Goal: Task Accomplishment & Management: Manage account settings

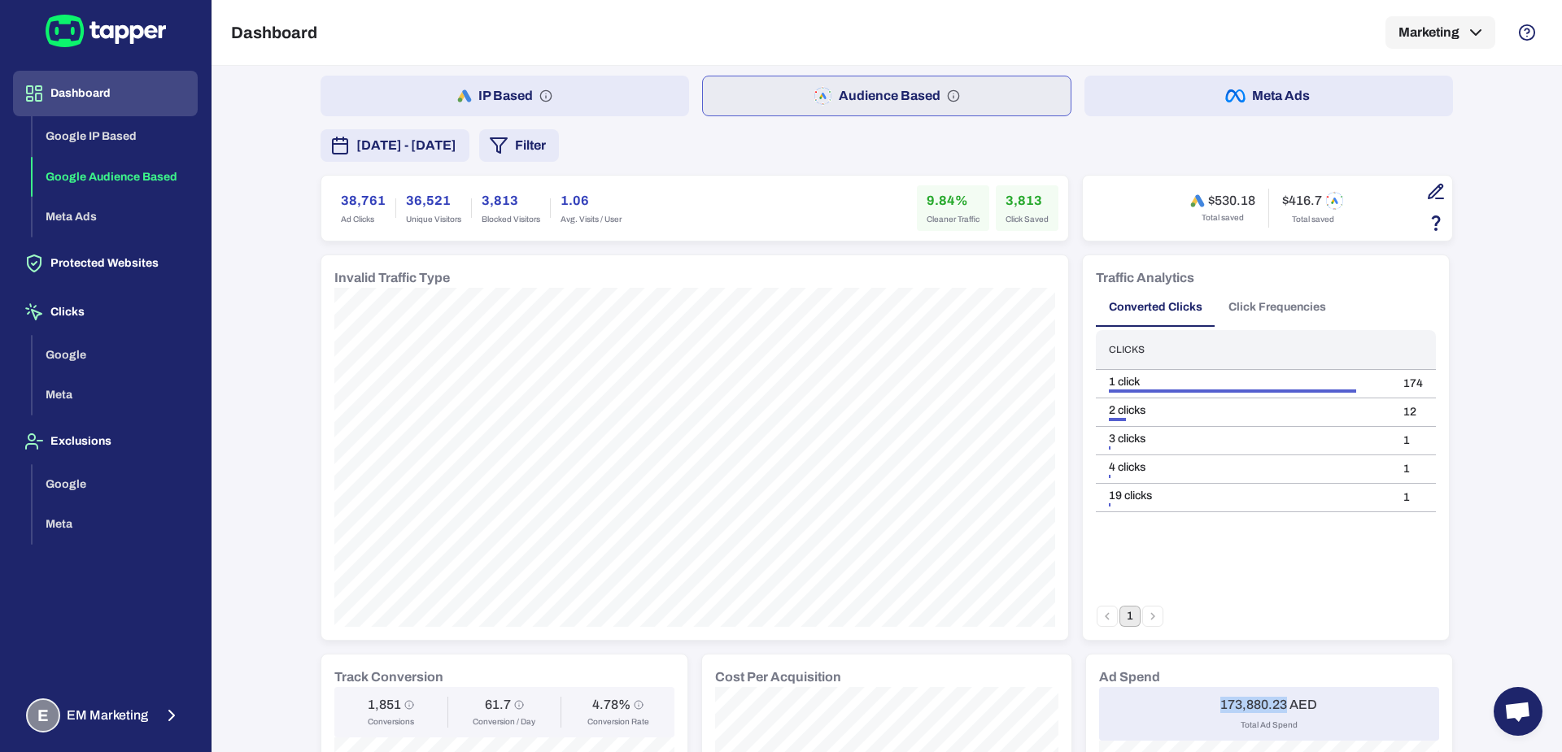
scroll to position [62, 0]
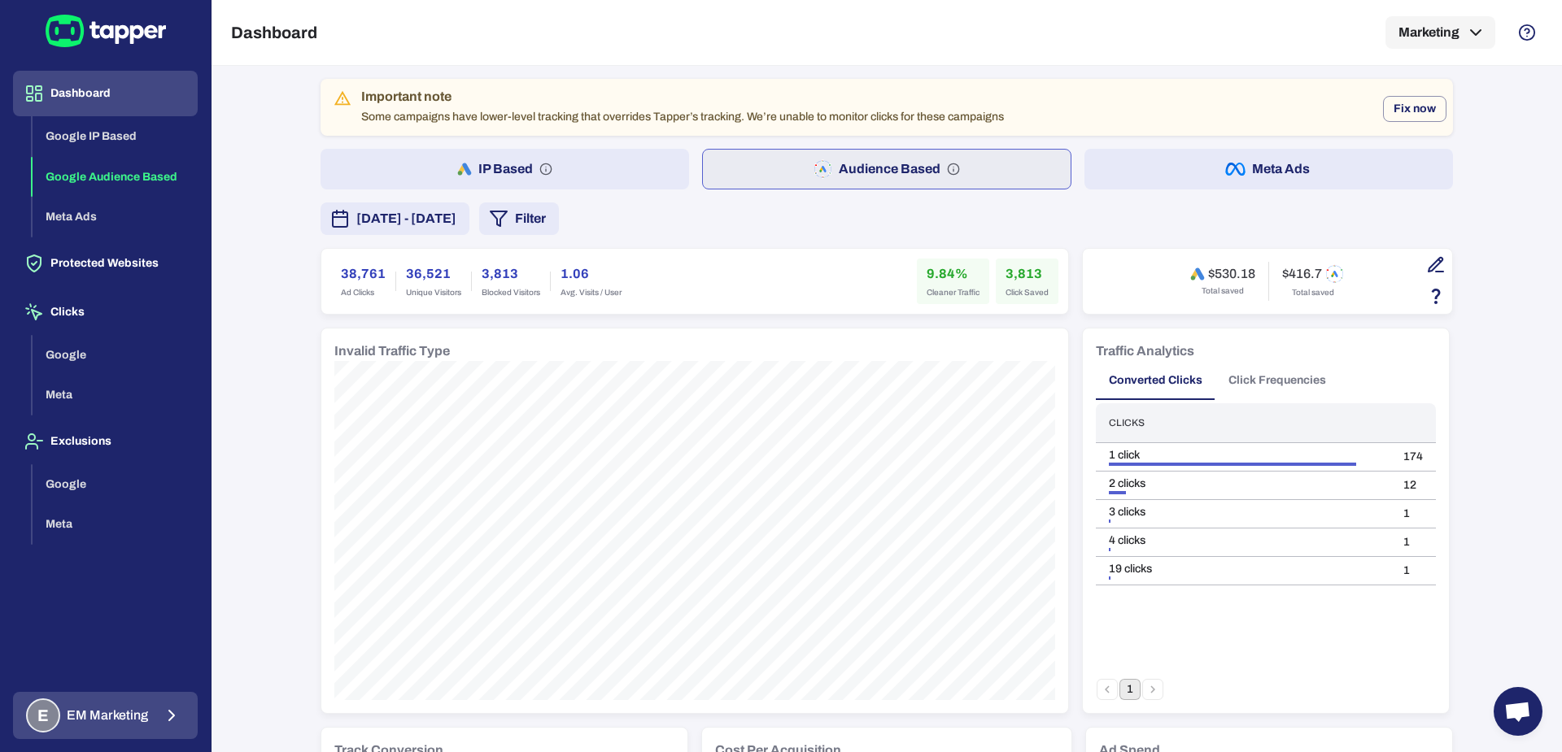
click at [137, 712] on span "EM Marketing" at bounding box center [107, 716] width 81 height 16
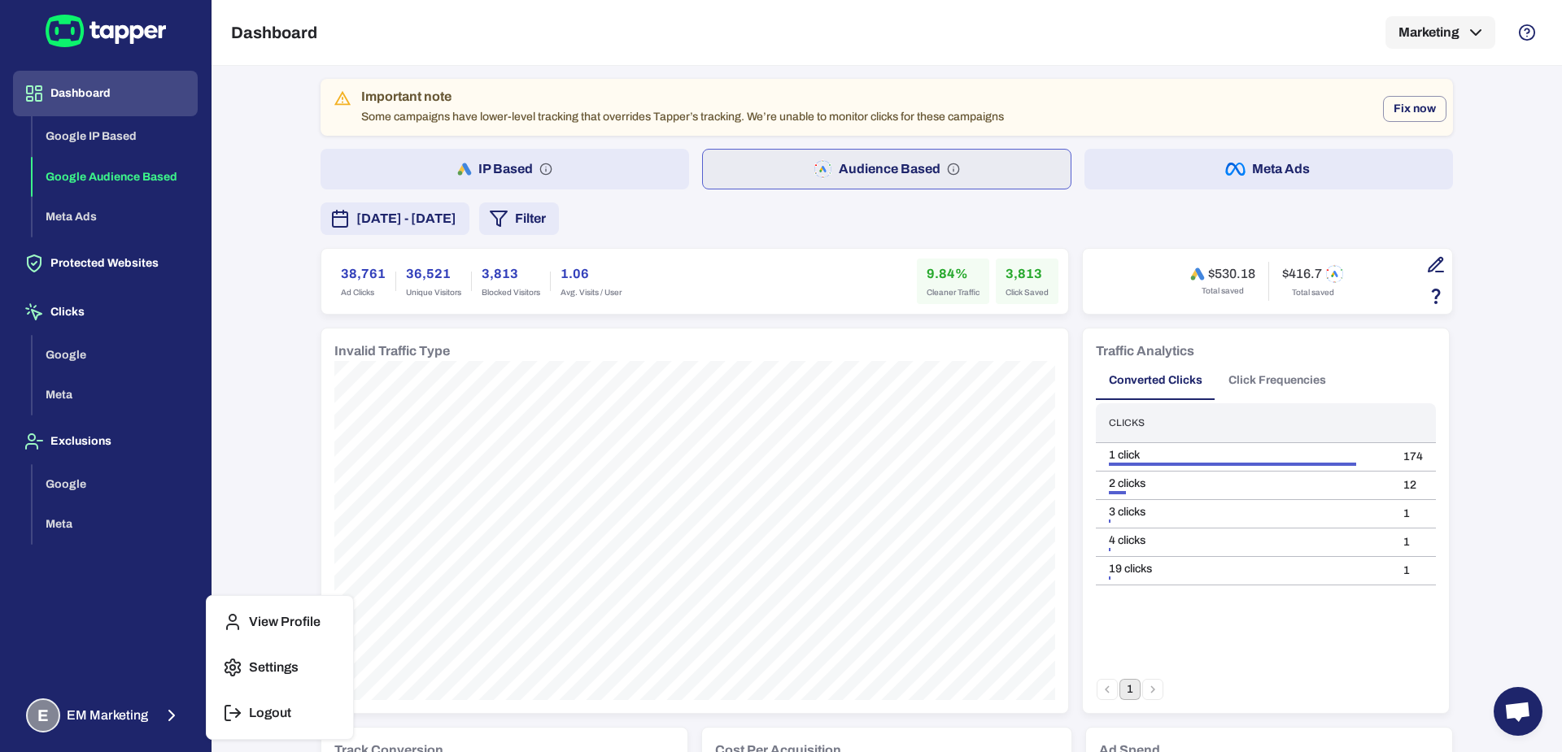
click at [261, 414] on div at bounding box center [781, 376] width 1562 height 752
click at [456, 209] on span "[DATE] - [DATE]" at bounding box center [406, 219] width 100 height 20
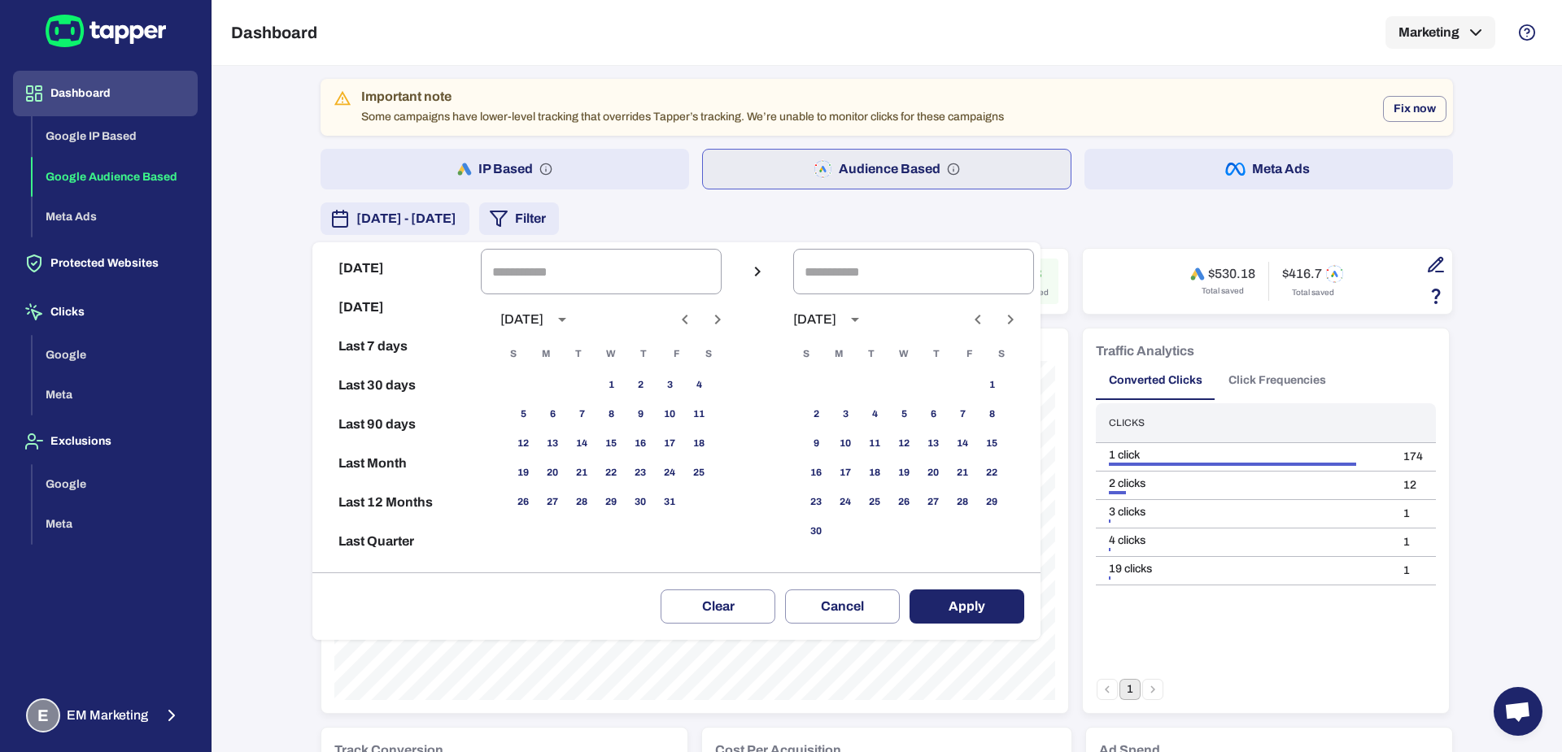
click at [721, 220] on div at bounding box center [781, 376] width 1562 height 752
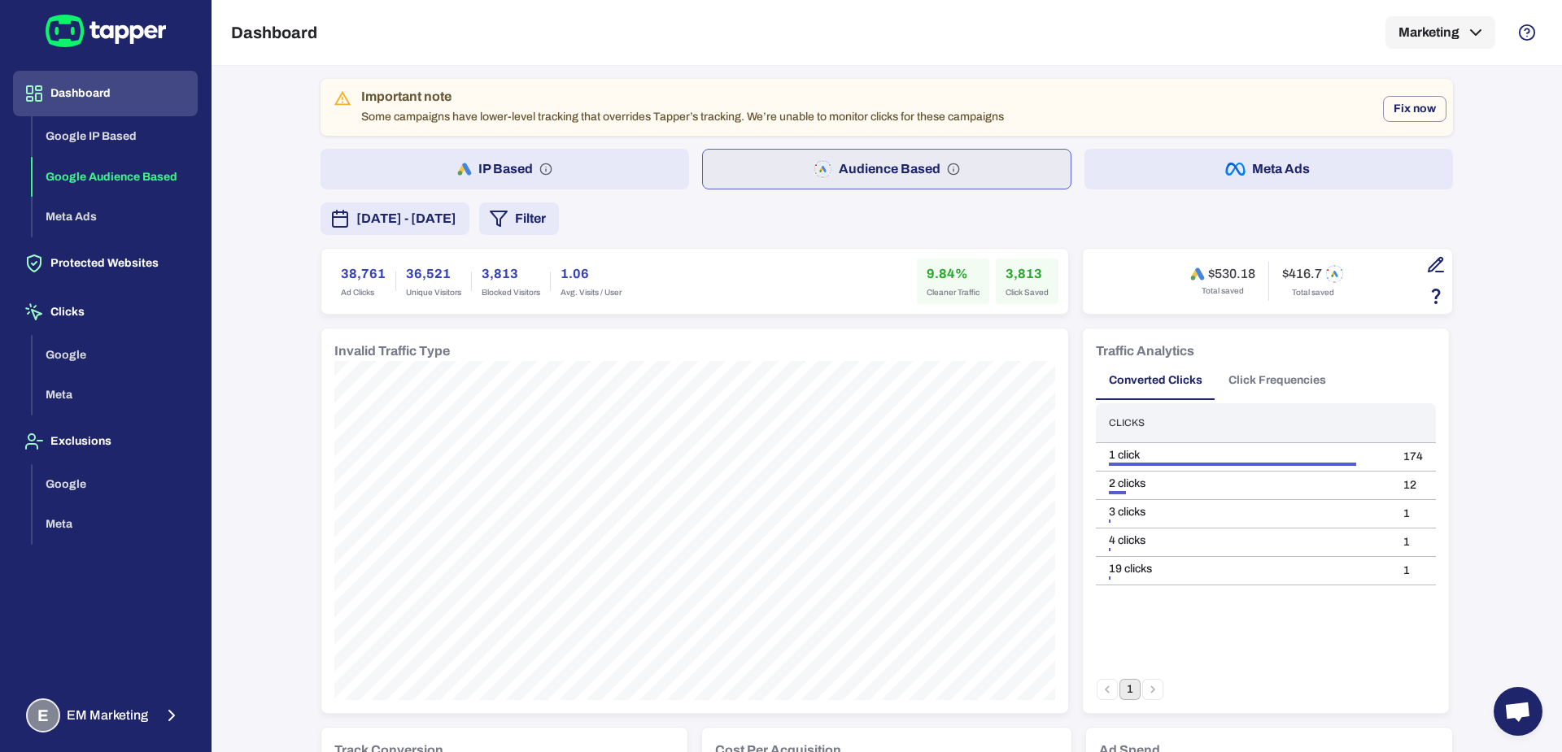
click at [671, 216] on div "Today Yesterday Last 7 days Last 30 days Last 90 days Last Month Last 12 Months…" at bounding box center [781, 376] width 1562 height 752
click at [777, 208] on div "September 1, 2025 - September 30, 2025 Filter" at bounding box center [887, 219] width 1132 height 33
click at [559, 223] on button "Filter" at bounding box center [519, 219] width 80 height 33
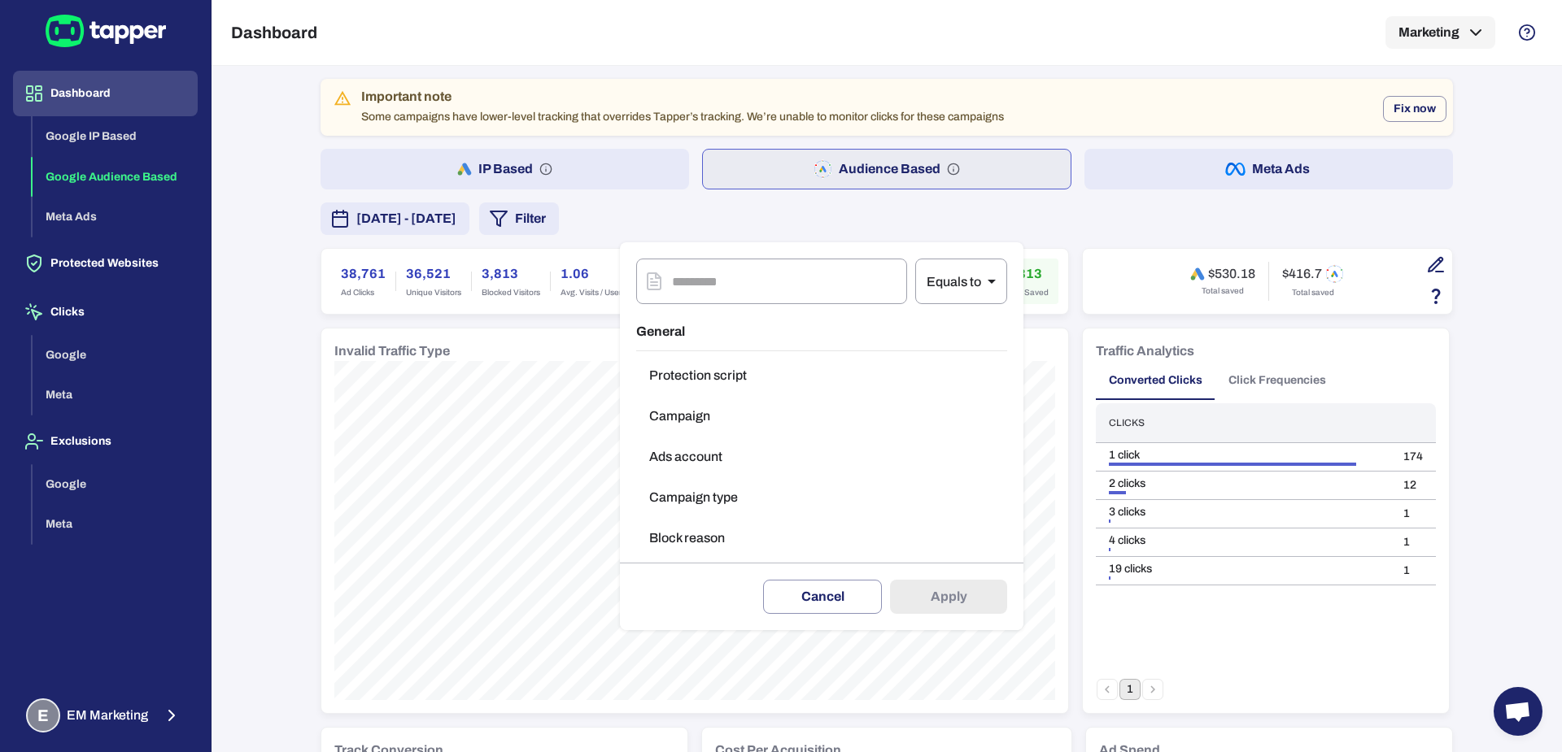
click at [681, 484] on button "Campaign type" at bounding box center [821, 498] width 371 height 33
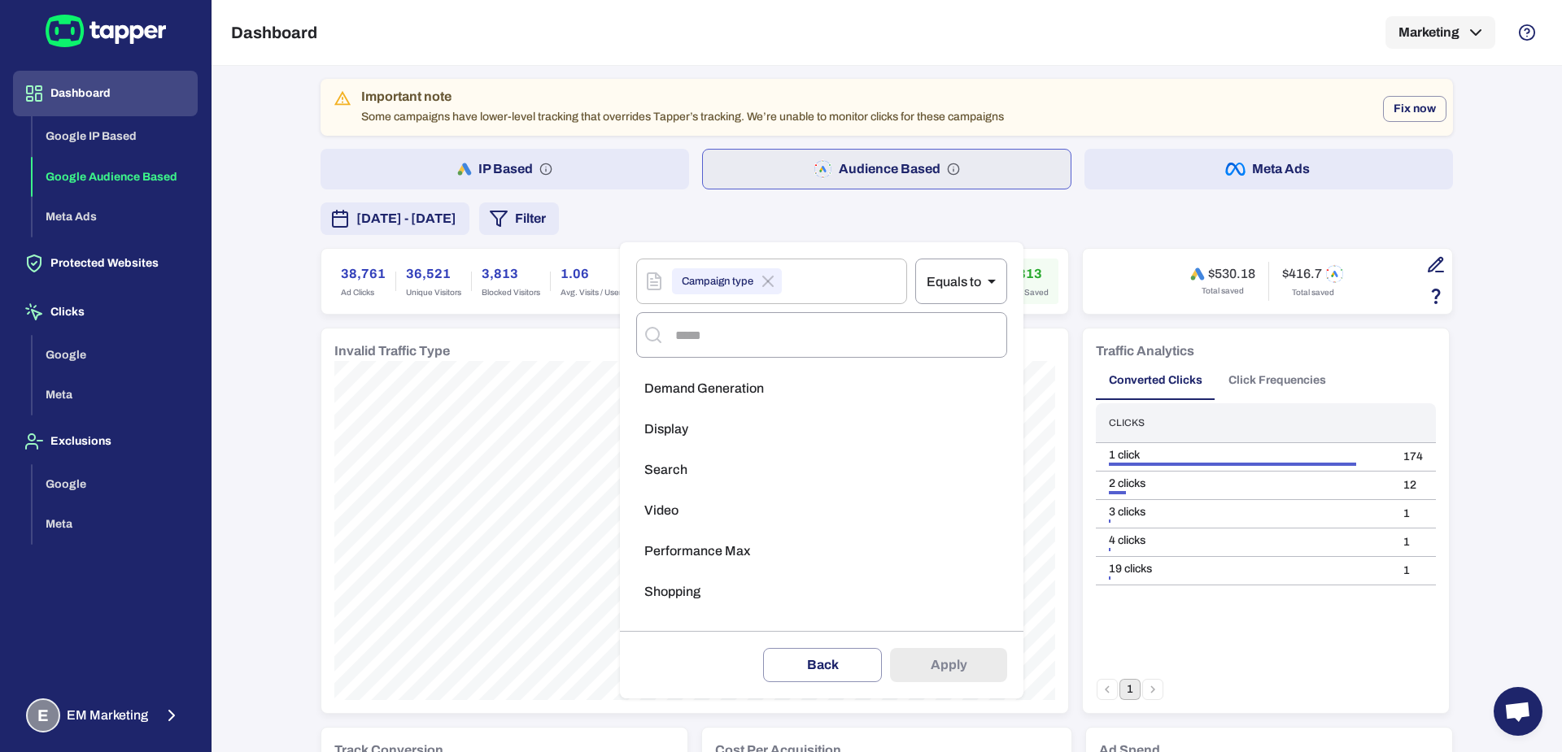
click at [820, 224] on div at bounding box center [781, 376] width 1562 height 752
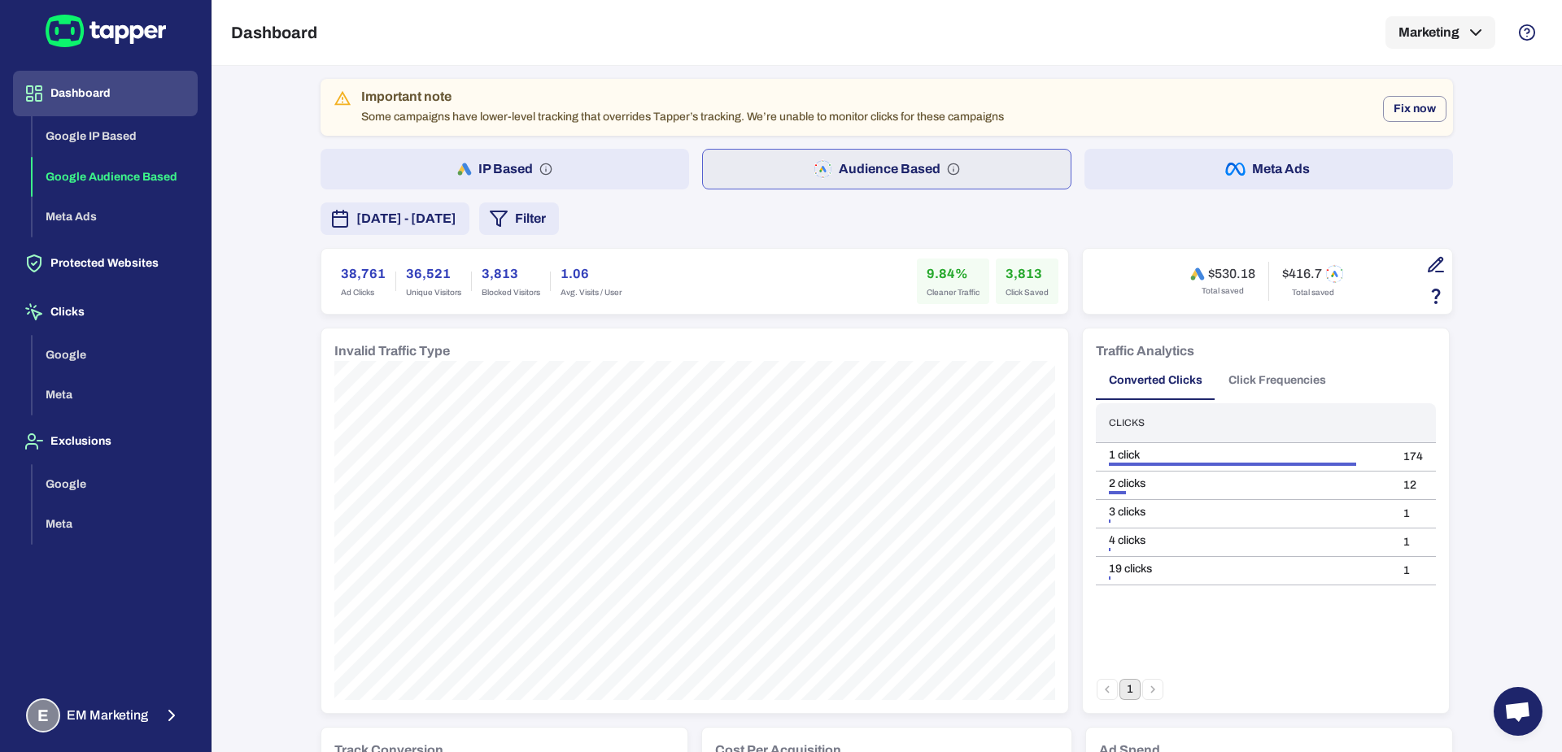
click at [559, 226] on button "Filter" at bounding box center [519, 219] width 80 height 33
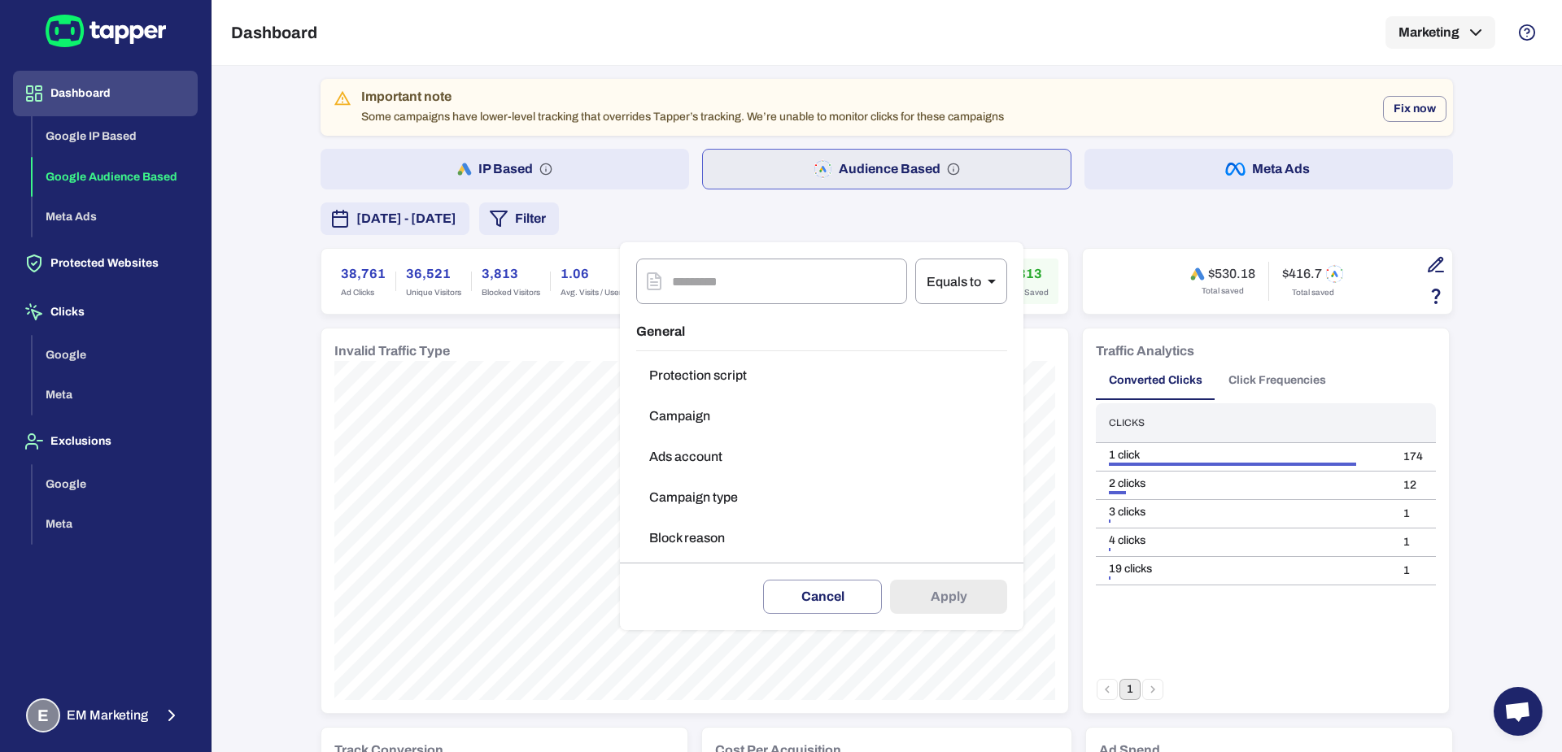
click at [717, 503] on button "Campaign type" at bounding box center [821, 498] width 371 height 33
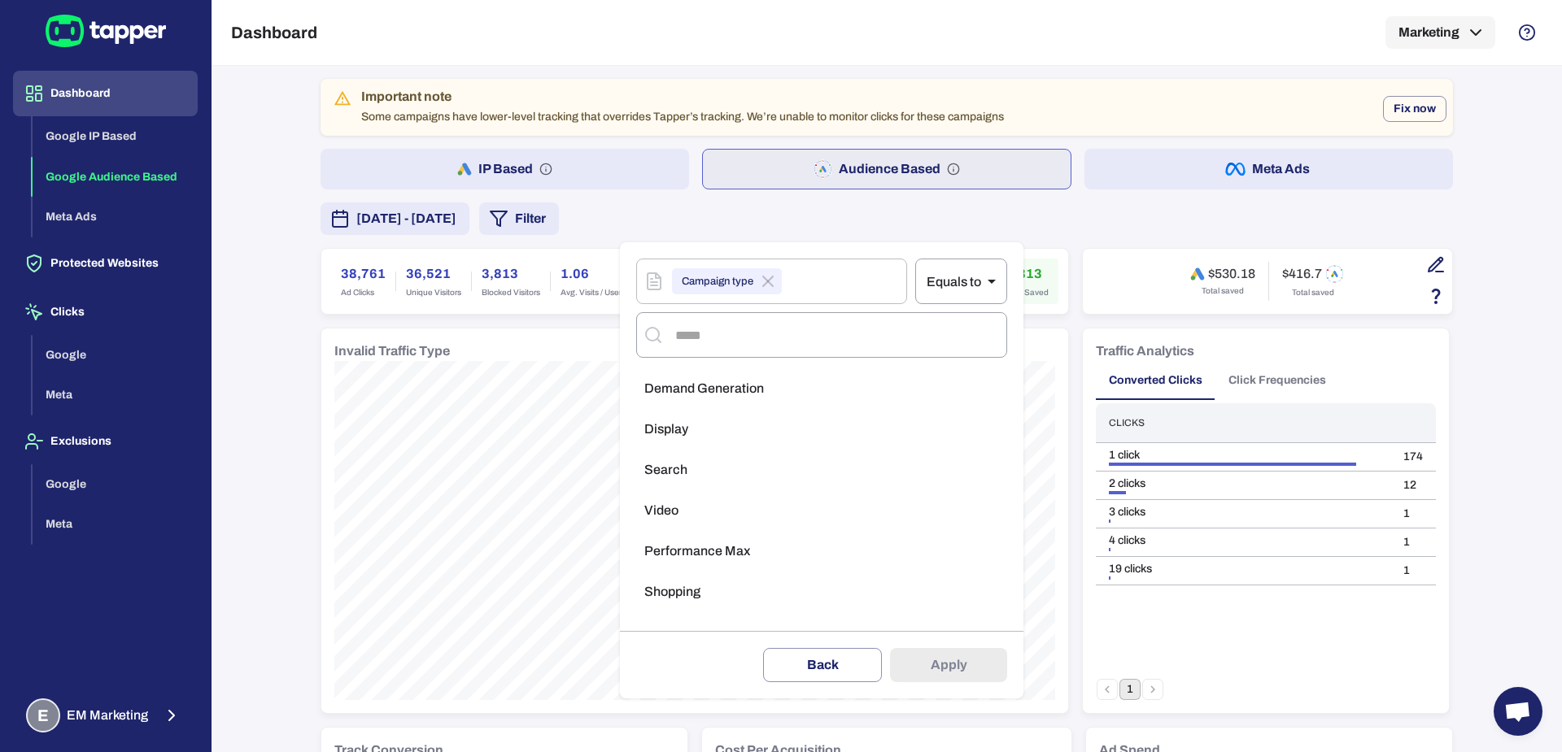
click at [707, 426] on li "Display" at bounding box center [821, 429] width 371 height 33
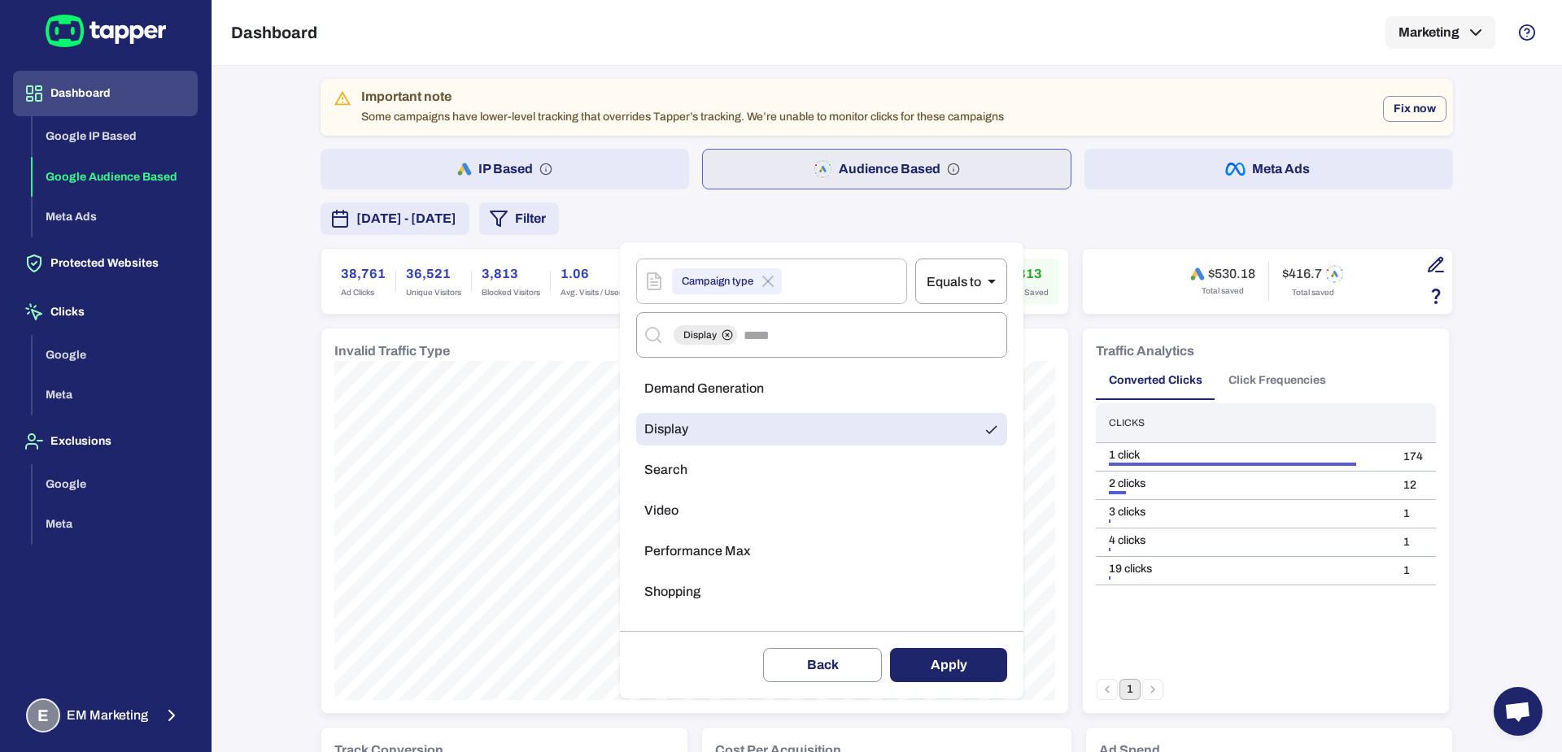
click at [935, 656] on button "Apply" at bounding box center [948, 665] width 117 height 34
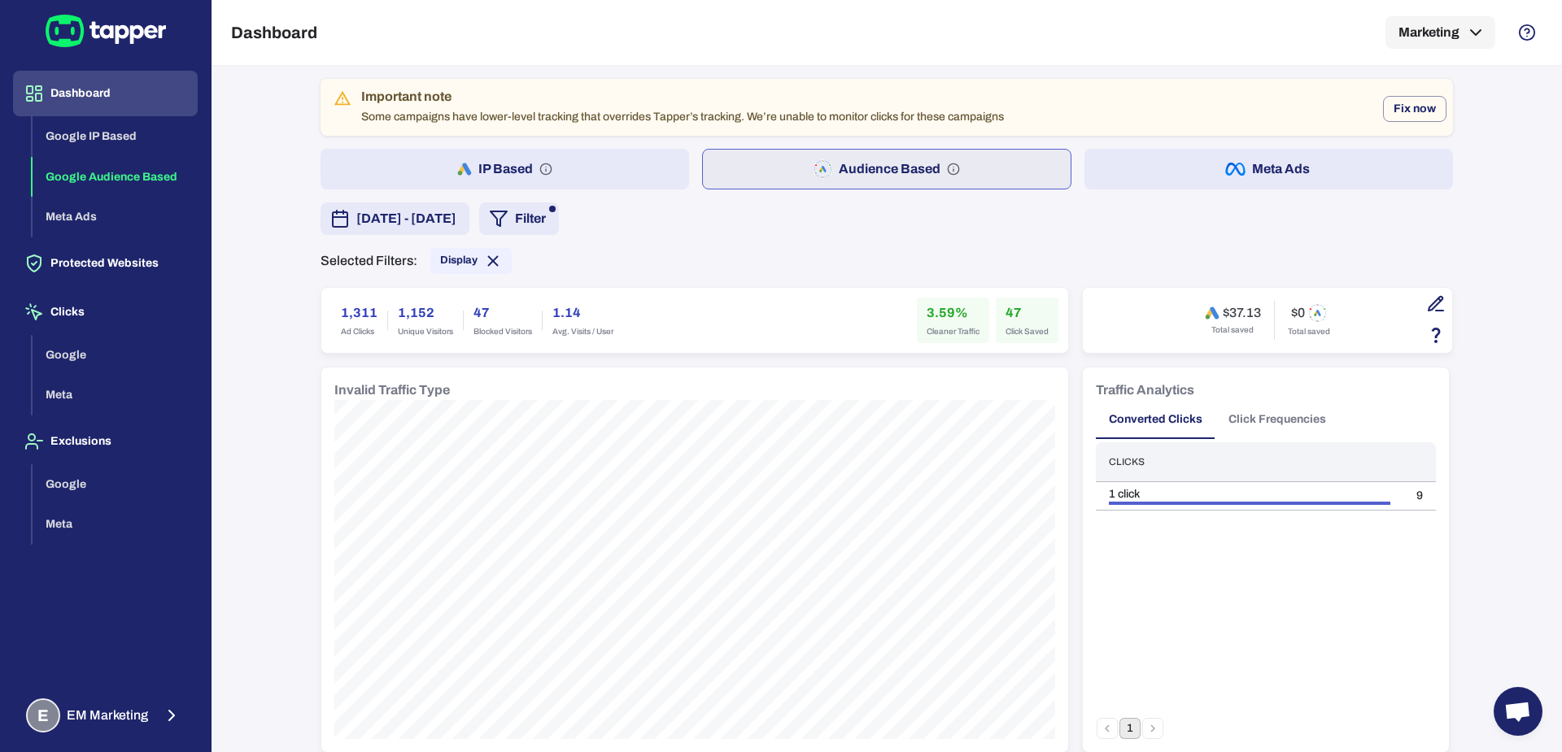
click at [341, 308] on h6 "1,311" at bounding box center [359, 313] width 37 height 20
click at [443, 260] on span "Display" at bounding box center [458, 260] width 37 height 13
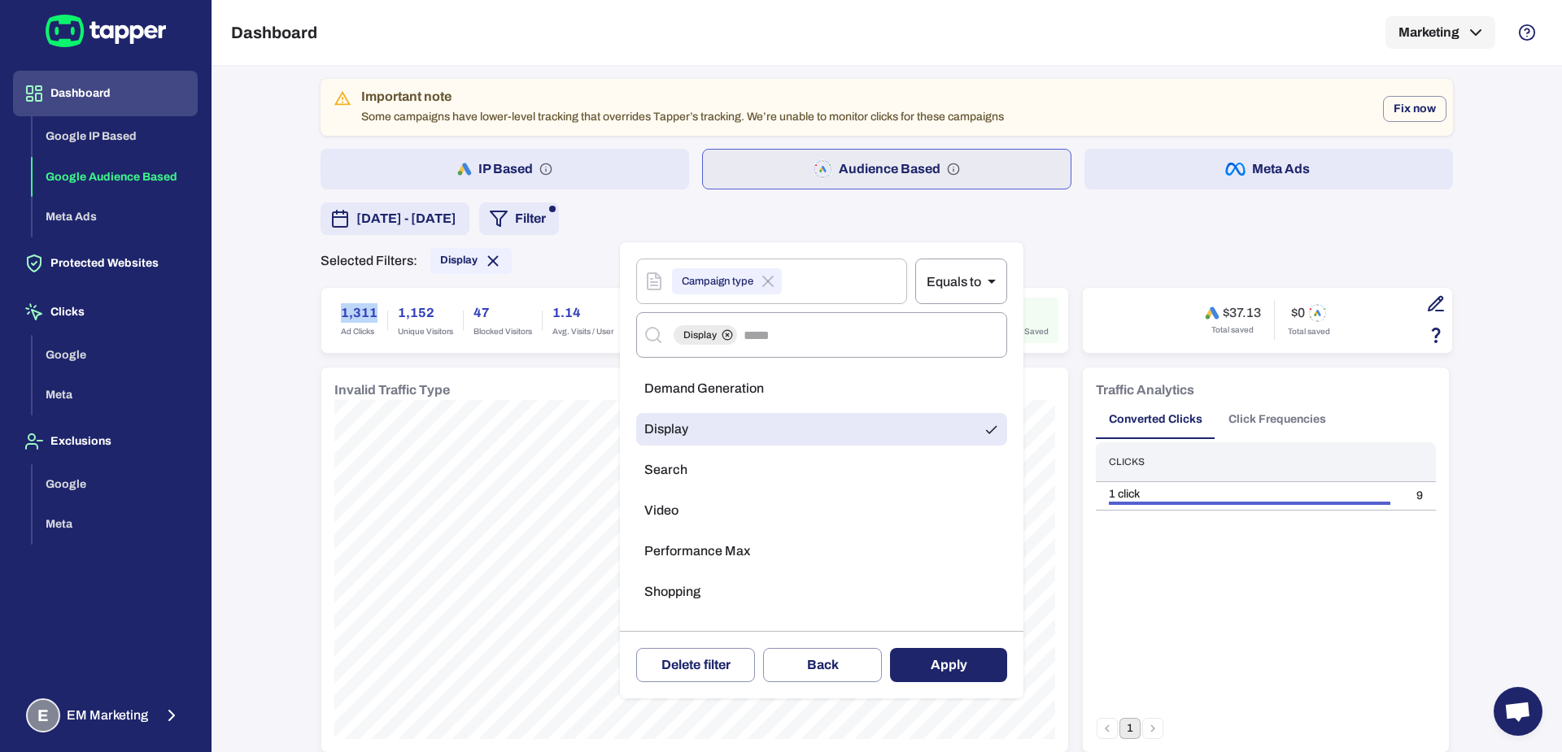
click at [671, 451] on ul "Demand Generation Display Search Video Performance Max Shopping" at bounding box center [821, 494] width 371 height 257
click at [673, 466] on span "Search" at bounding box center [665, 470] width 43 height 16
click at [678, 506] on li "Video" at bounding box center [821, 511] width 371 height 33
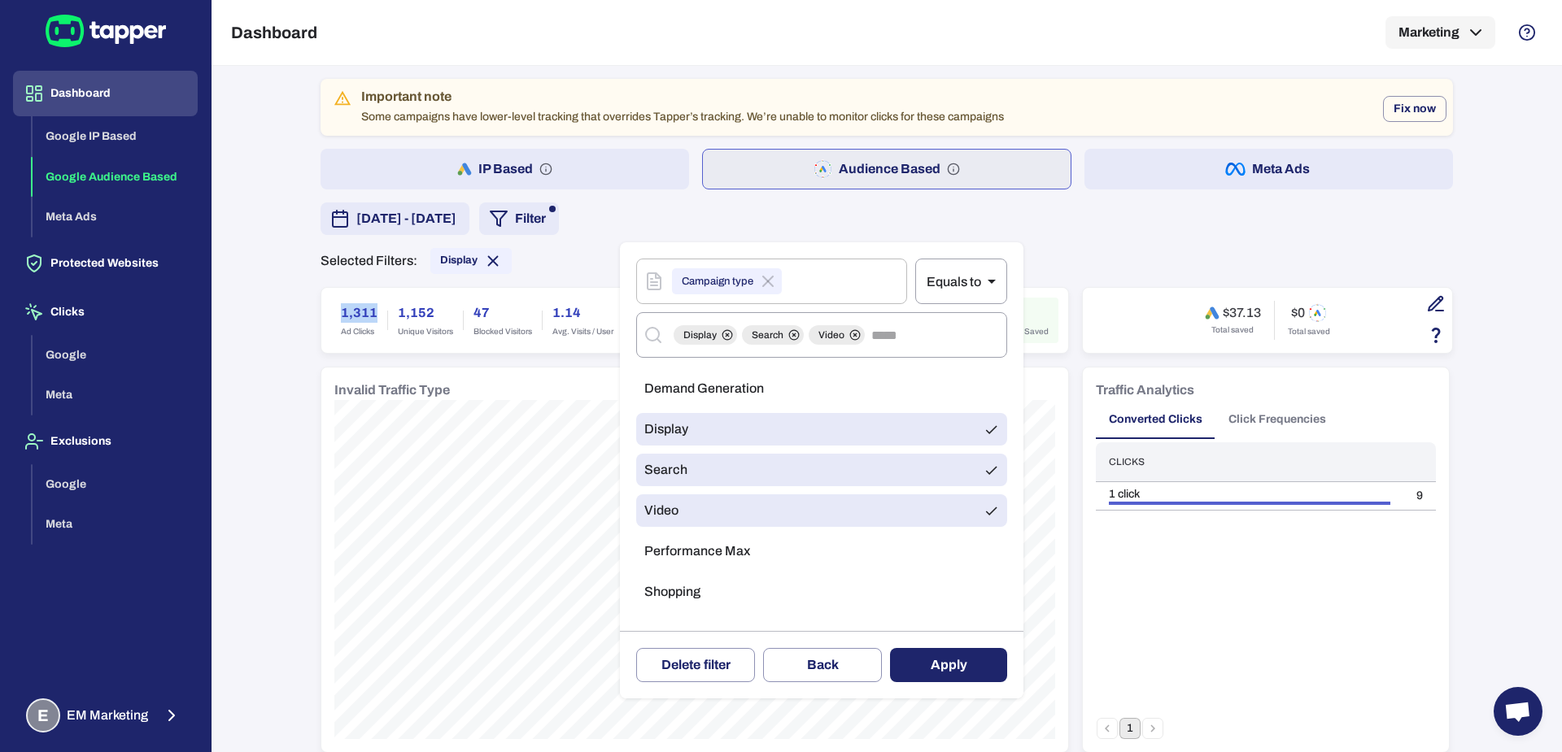
click at [689, 543] on span "Performance Max" at bounding box center [697, 551] width 106 height 16
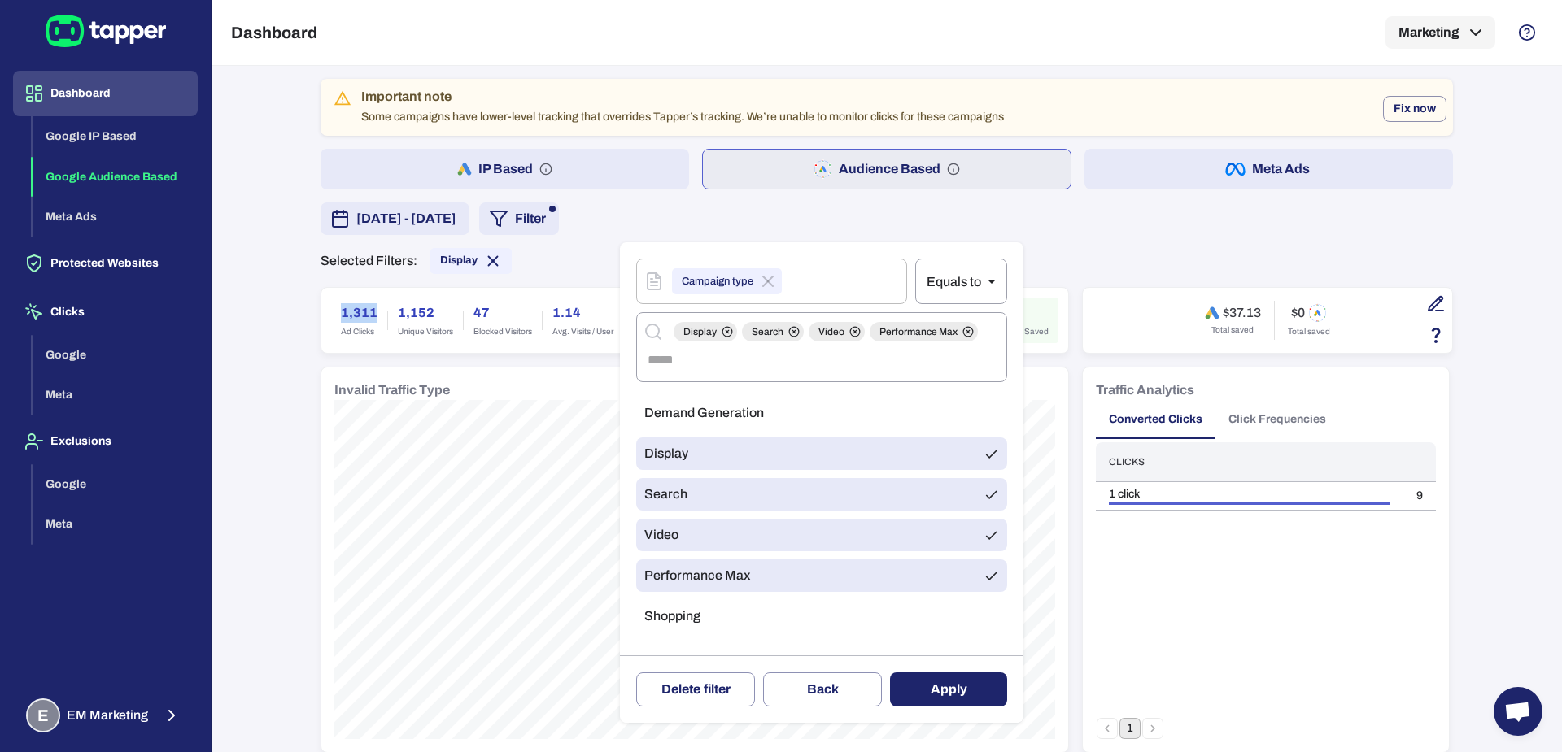
click at [950, 681] on button "Apply" at bounding box center [948, 690] width 117 height 34
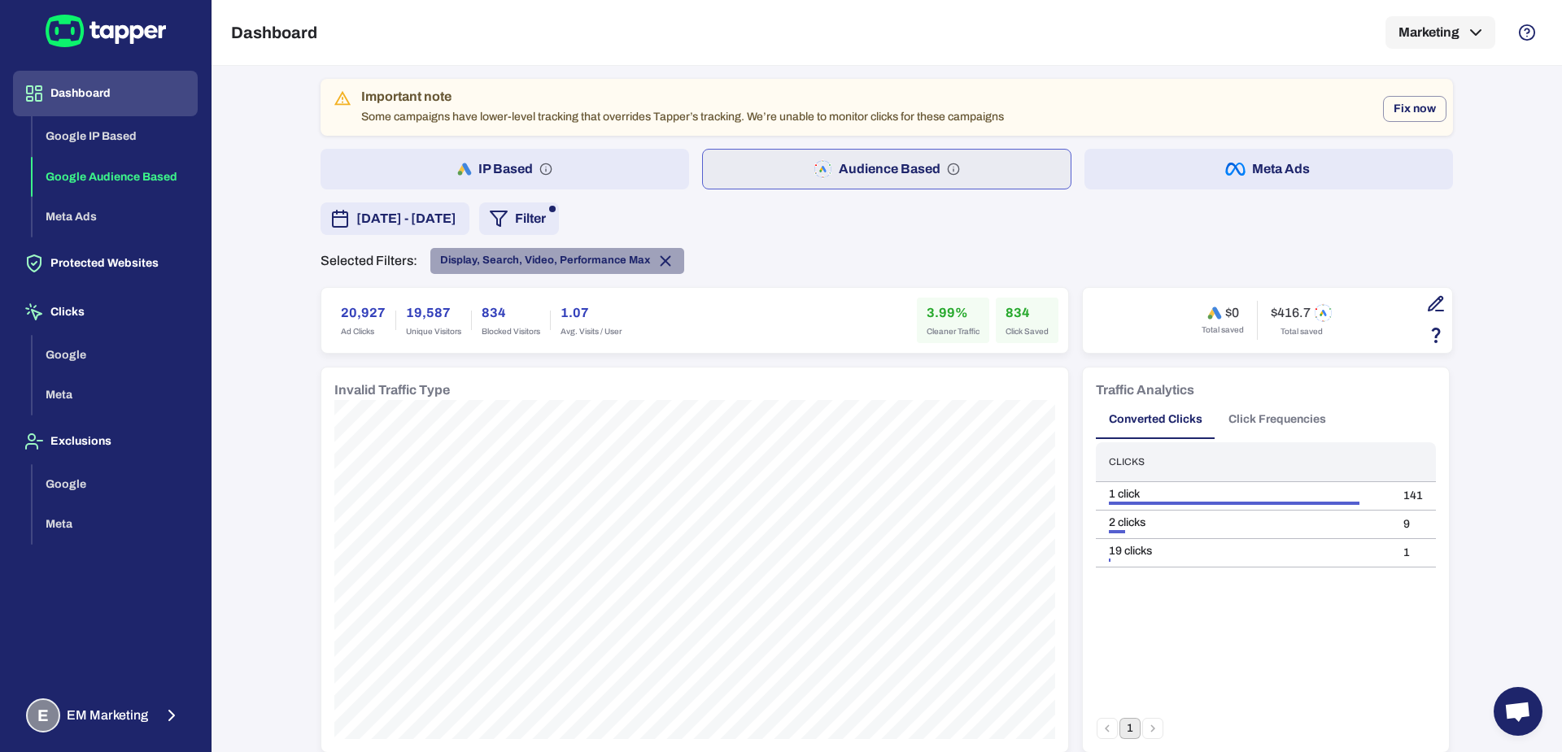
click at [604, 256] on span "Display, Search, Video, Performance Max" at bounding box center [545, 260] width 210 height 13
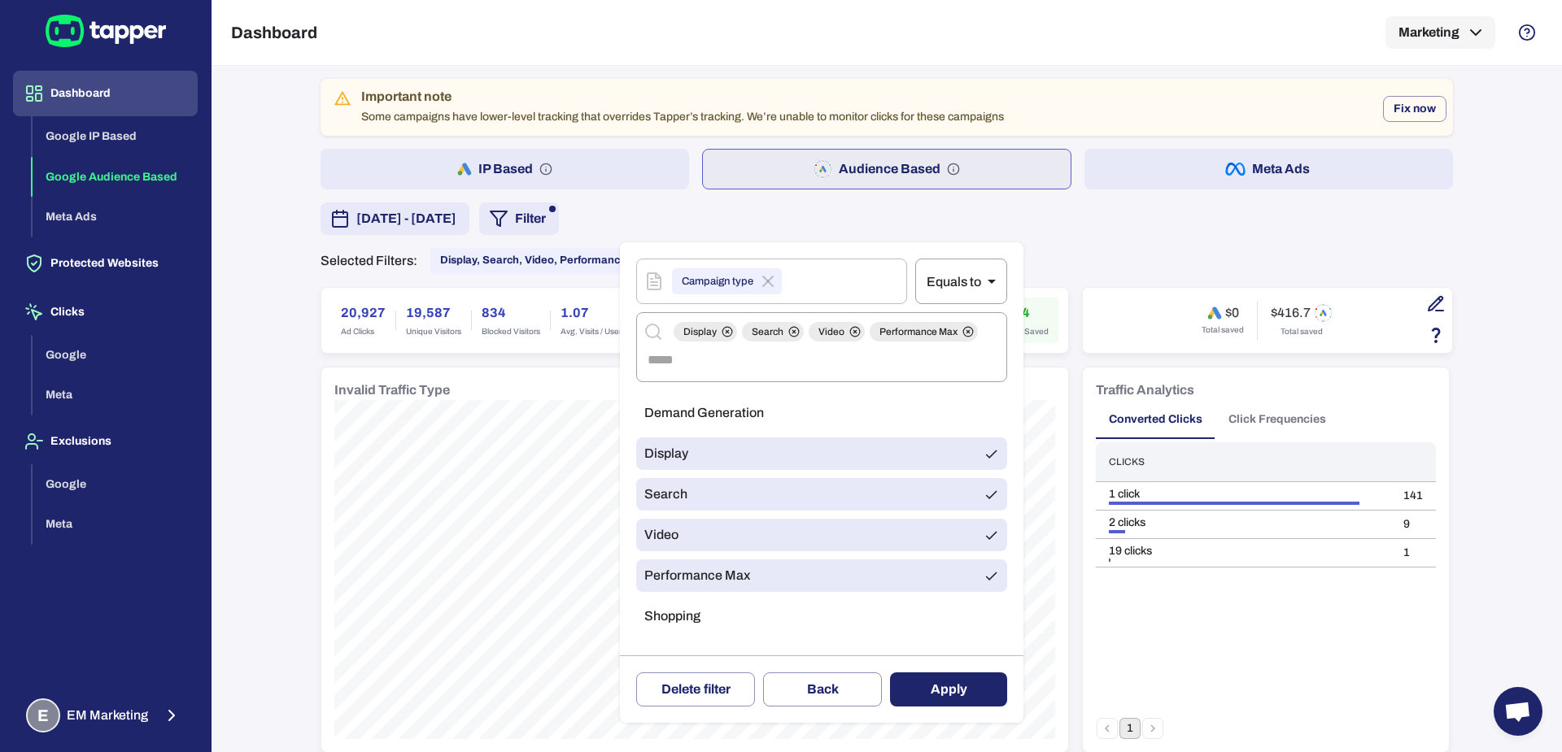
click at [674, 412] on span "Demand Generation" at bounding box center [704, 413] width 120 height 16
click at [680, 622] on span "Shopping" at bounding box center [672, 616] width 56 height 16
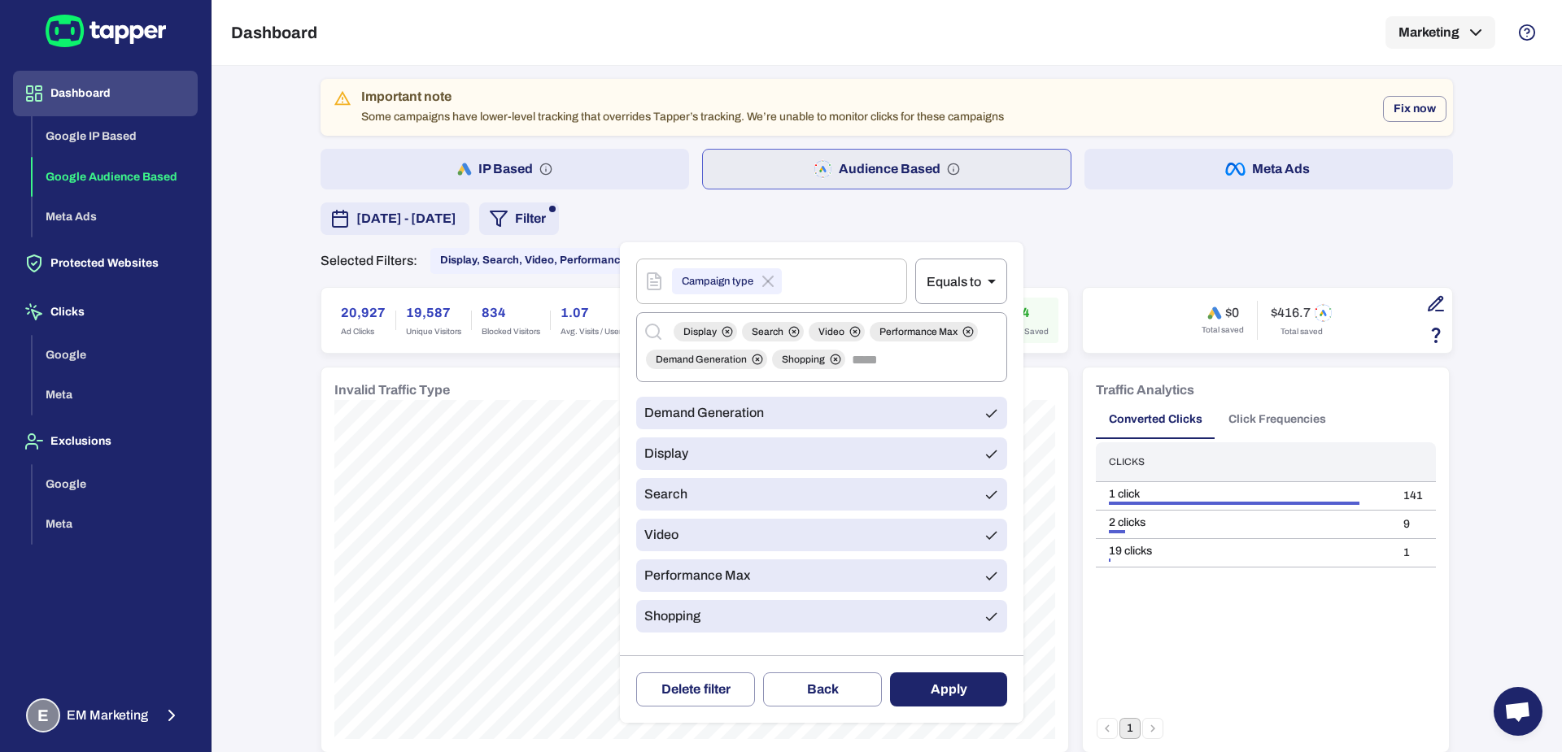
click at [687, 584] on li "Performance Max" at bounding box center [821, 576] width 371 height 33
click at [683, 545] on li "Video" at bounding box center [821, 535] width 371 height 33
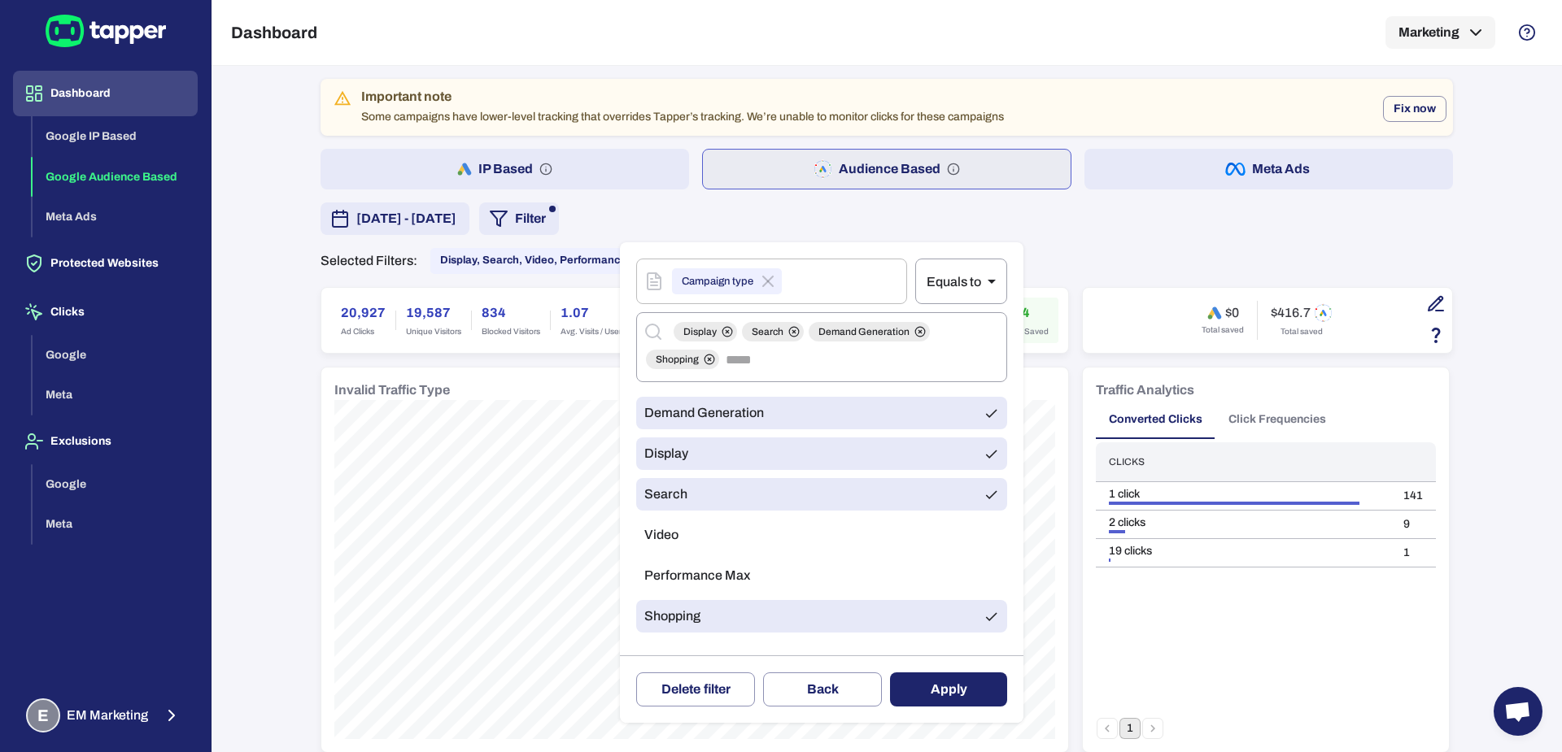
click at [683, 499] on span "Search" at bounding box center [665, 494] width 43 height 16
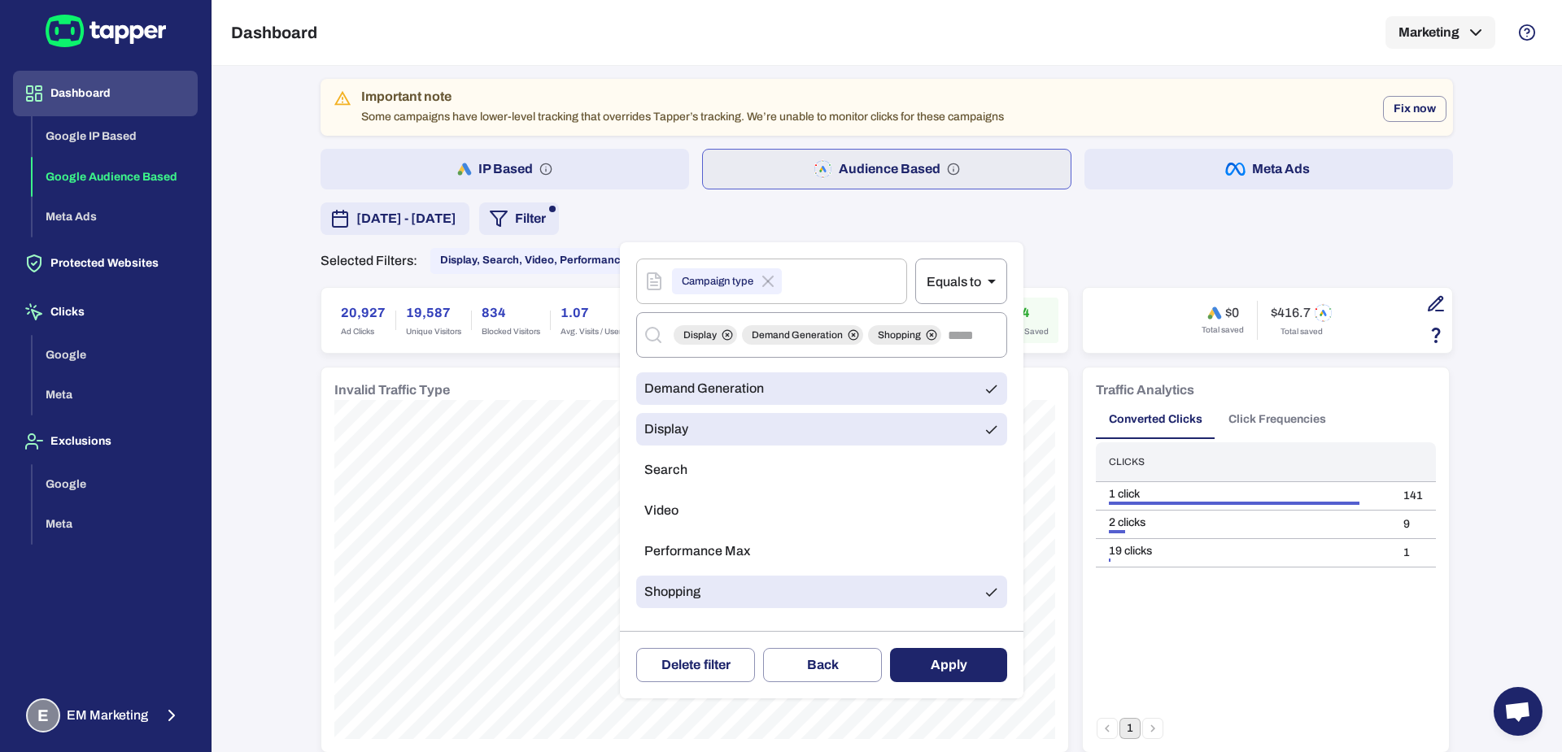
click at [686, 444] on li "Display" at bounding box center [821, 429] width 371 height 33
click at [788, 439] on li "Display" at bounding box center [821, 429] width 371 height 33
click at [949, 668] on button "Apply" at bounding box center [948, 665] width 117 height 34
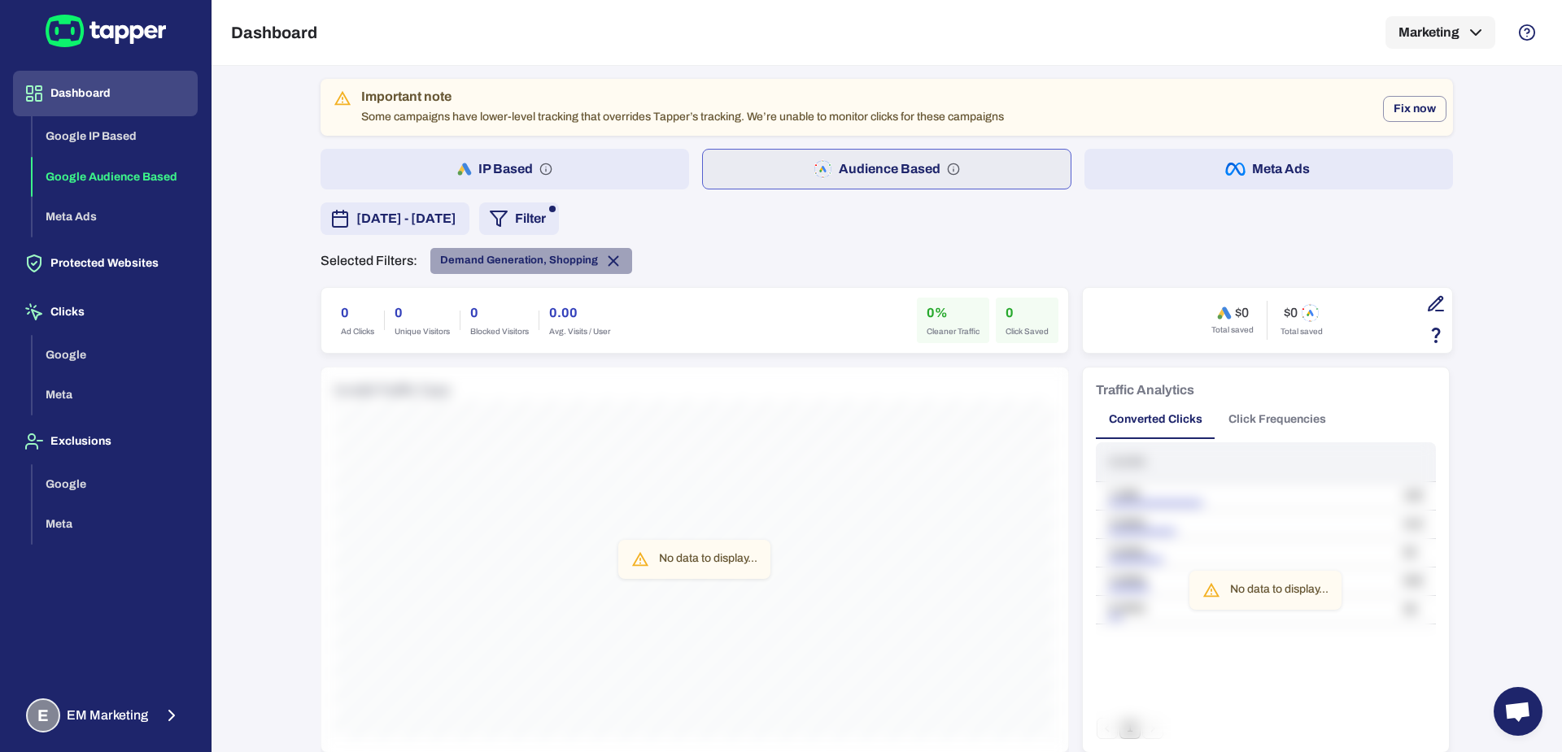
click at [608, 260] on icon at bounding box center [613, 261] width 18 height 18
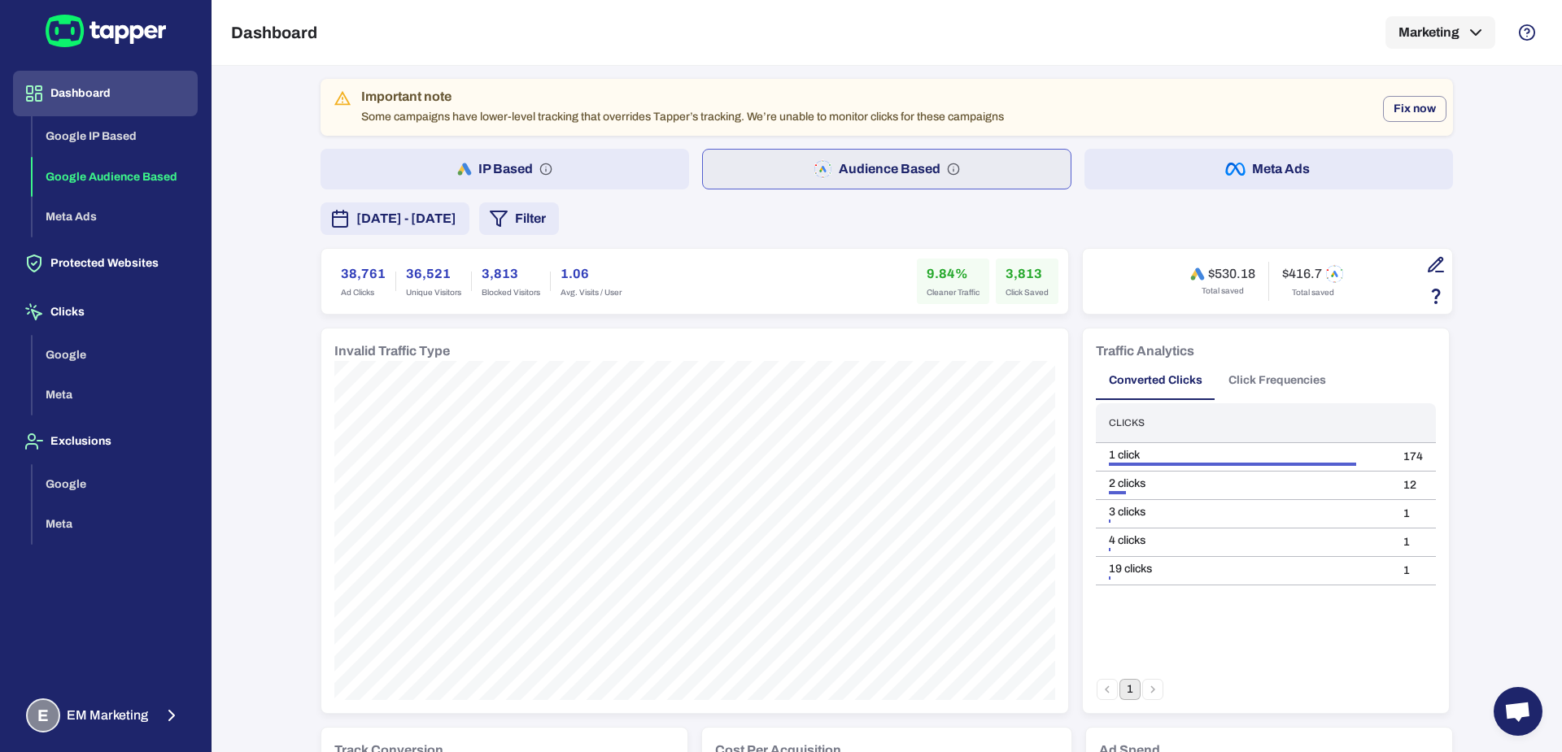
click at [344, 273] on h6 "38,761" at bounding box center [363, 274] width 45 height 20
drag, startPoint x: 331, startPoint y: 272, endPoint x: 636, endPoint y: 269, distance: 305.1
click at [636, 269] on div "38,761 Ad Clicks 36,521 Unique Visitors 3,813 Blocked Visitors 1.06 Avg. Visits…" at bounding box center [694, 282] width 727 height 46
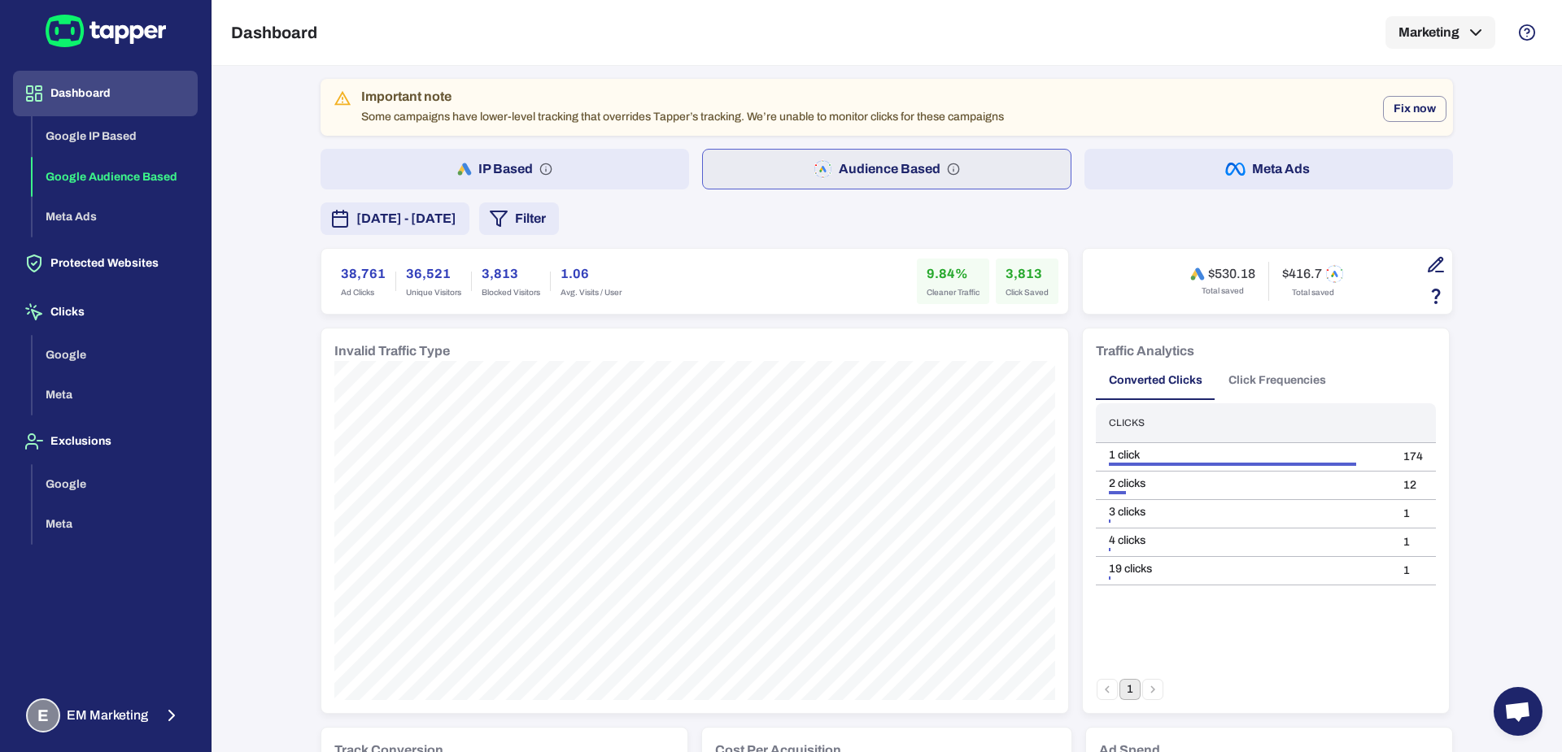
click at [559, 228] on button "Filter" at bounding box center [519, 219] width 80 height 33
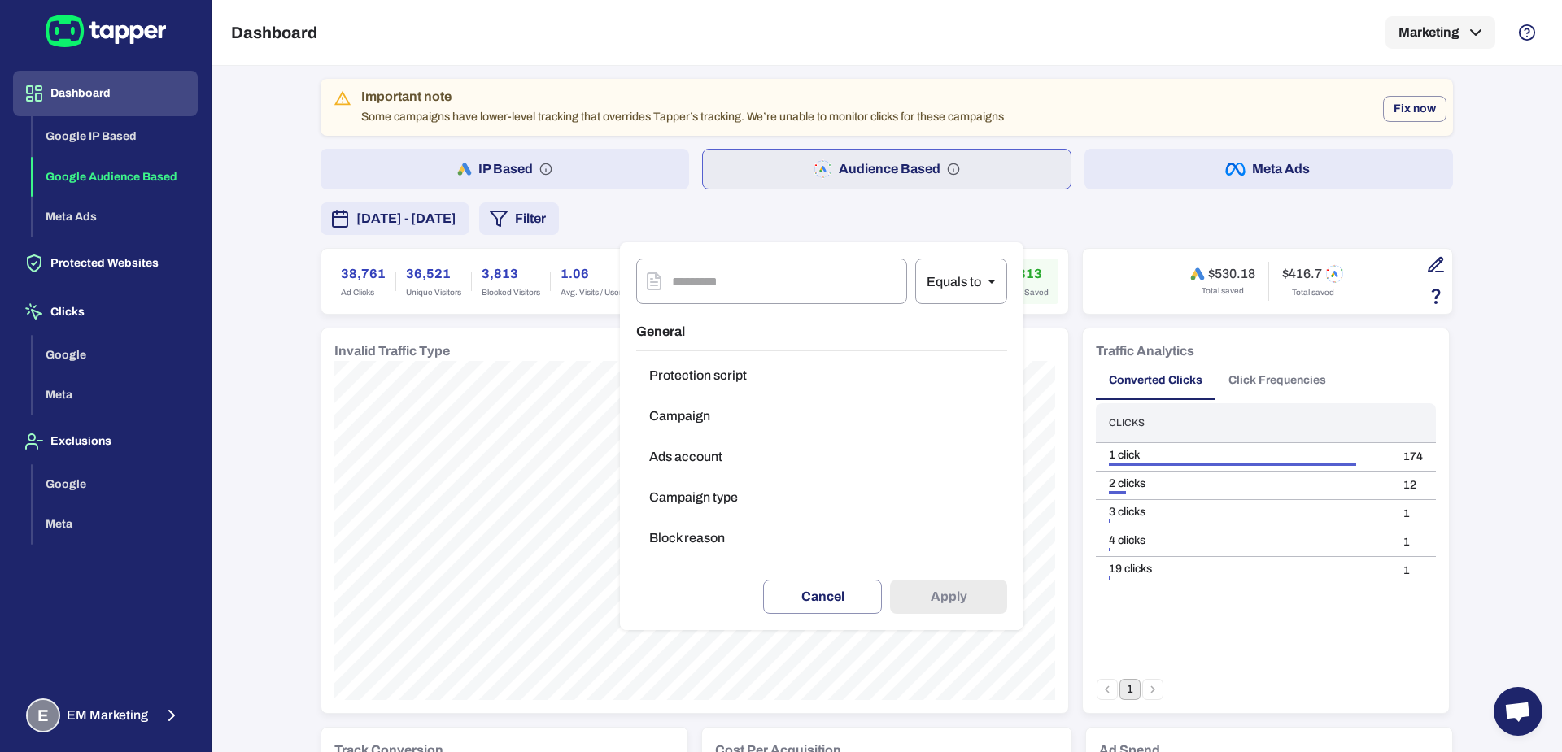
click at [676, 491] on button "Campaign type" at bounding box center [821, 498] width 371 height 33
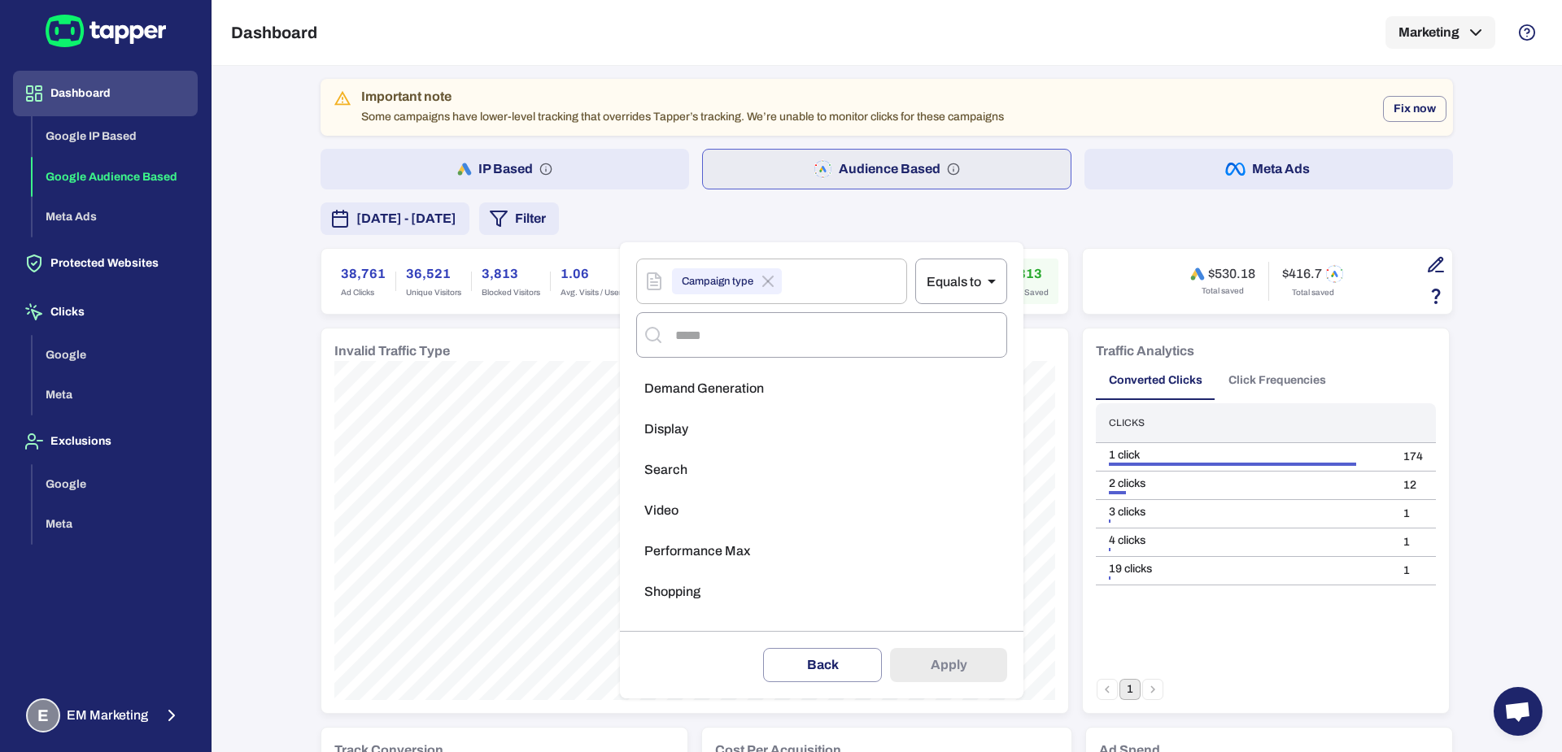
click at [680, 418] on li "Display" at bounding box center [821, 429] width 371 height 33
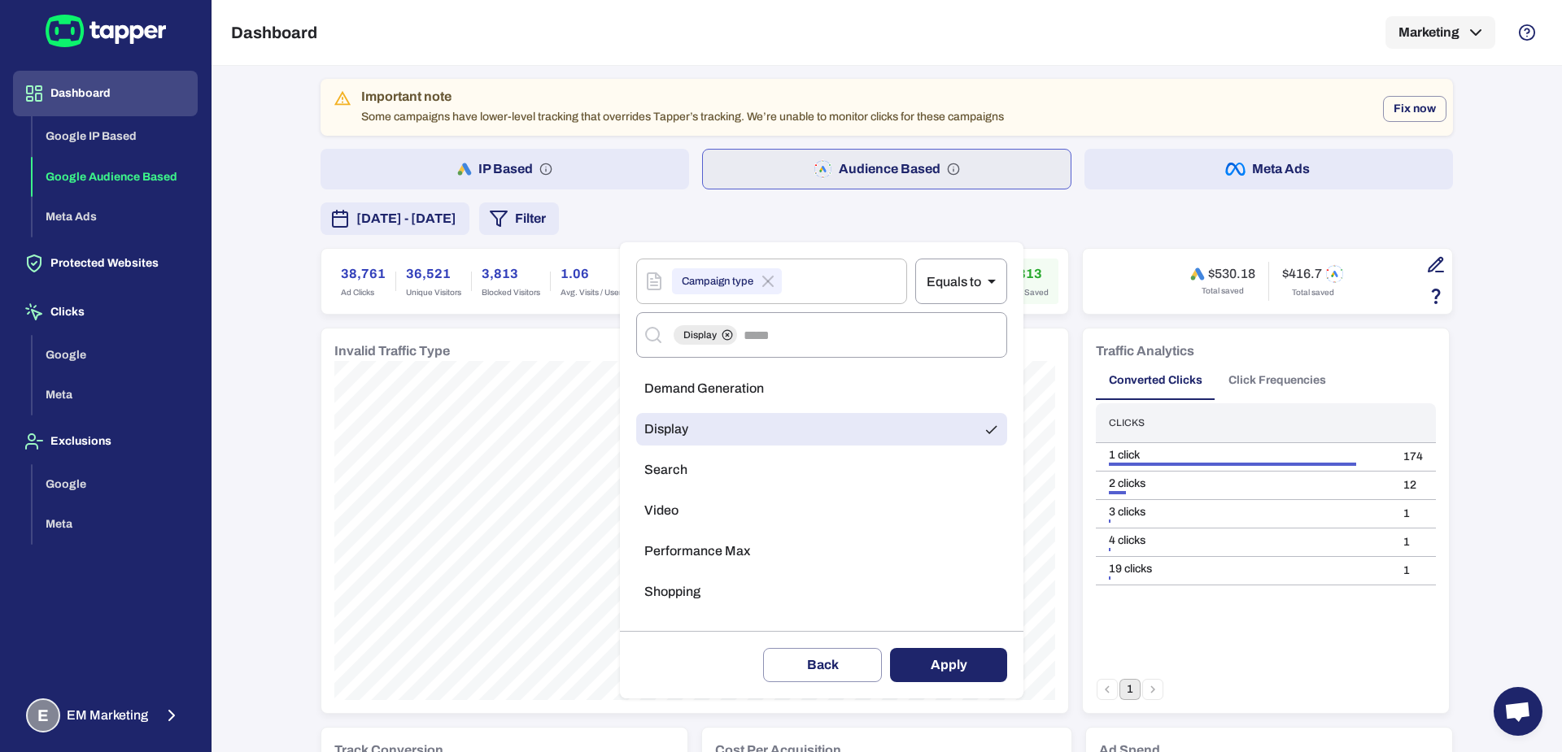
click at [676, 459] on li "Search" at bounding box center [821, 470] width 371 height 33
click at [665, 513] on span "Video" at bounding box center [661, 511] width 34 height 16
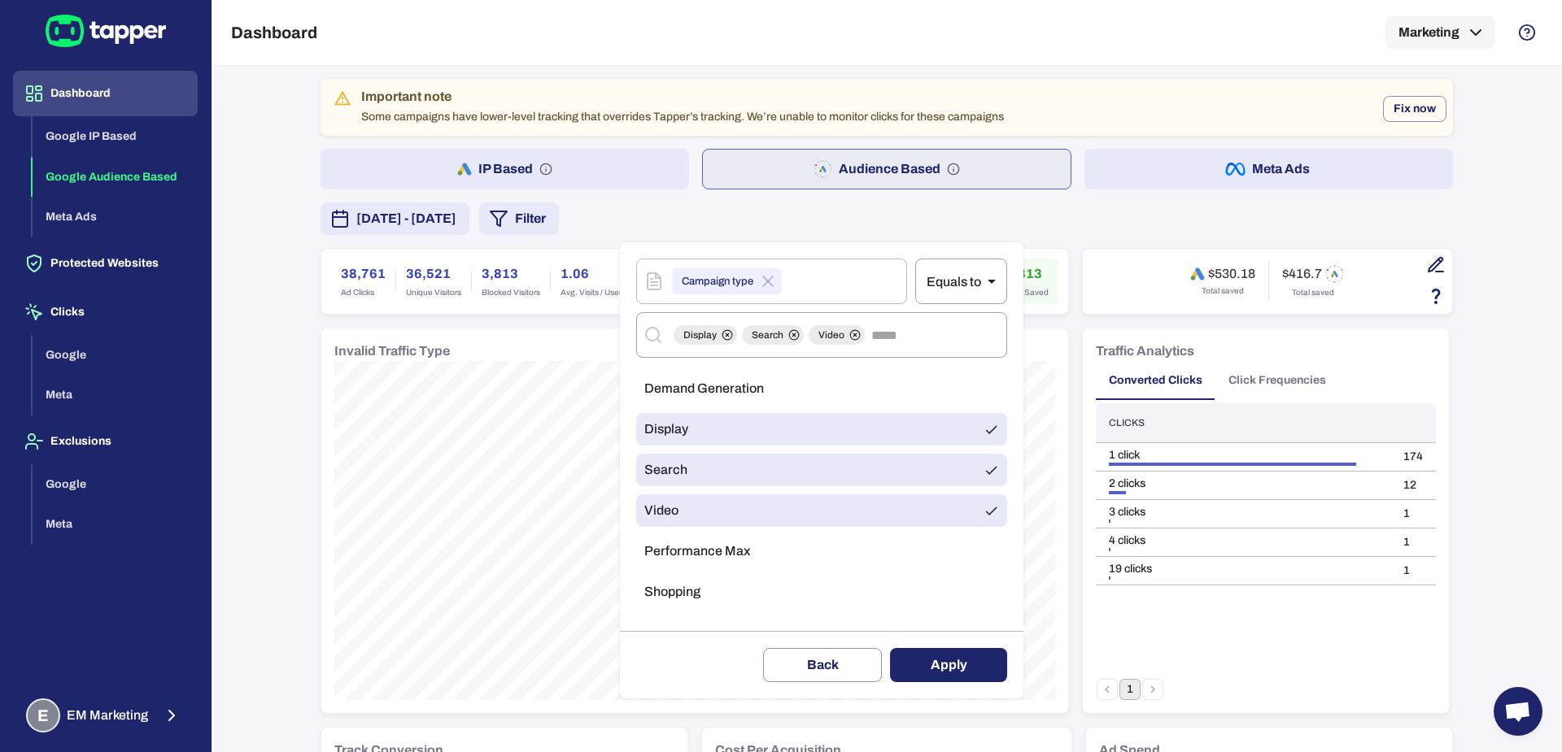
click at [668, 545] on span "Performance Max" at bounding box center [697, 551] width 106 height 16
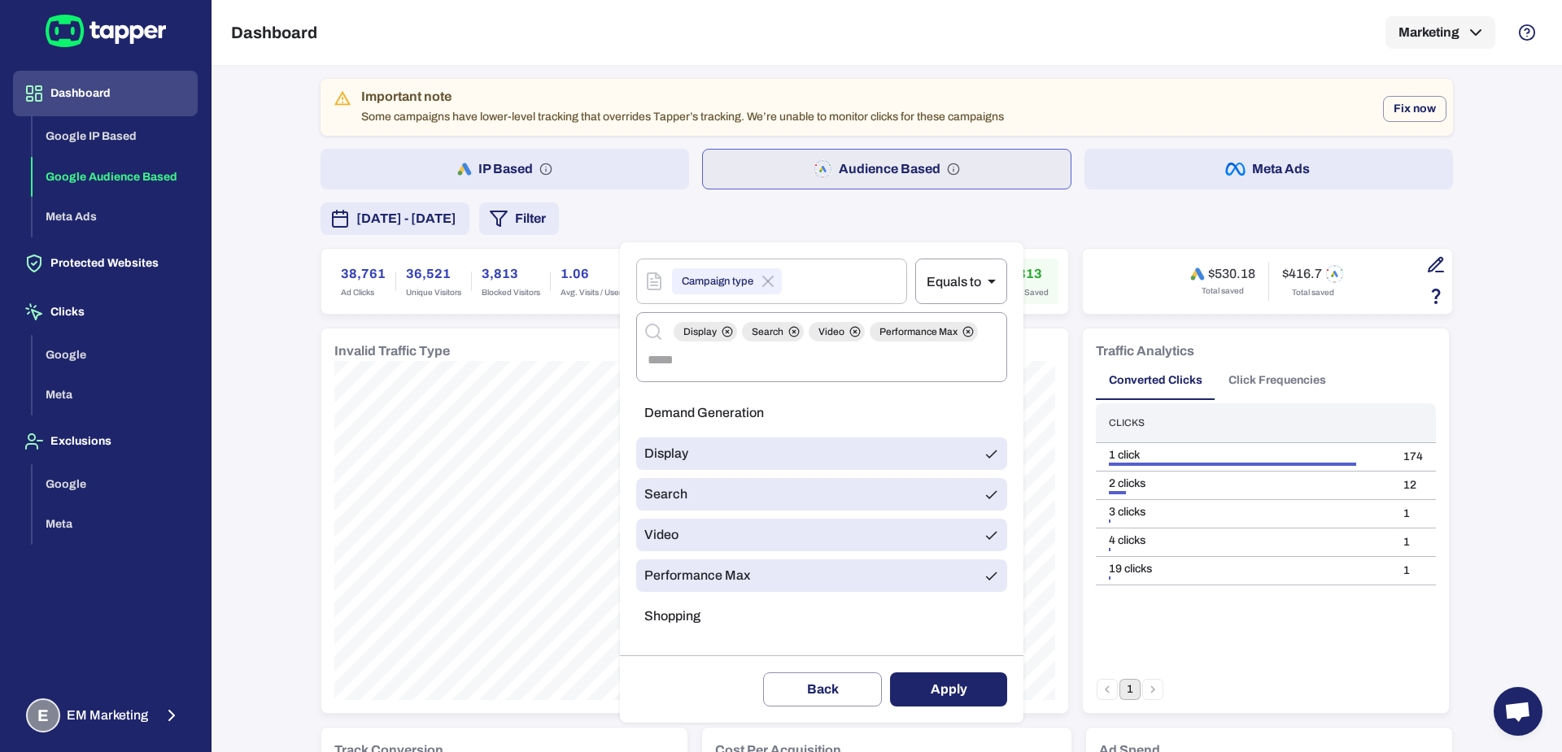
click at [264, 495] on div at bounding box center [781, 376] width 1562 height 752
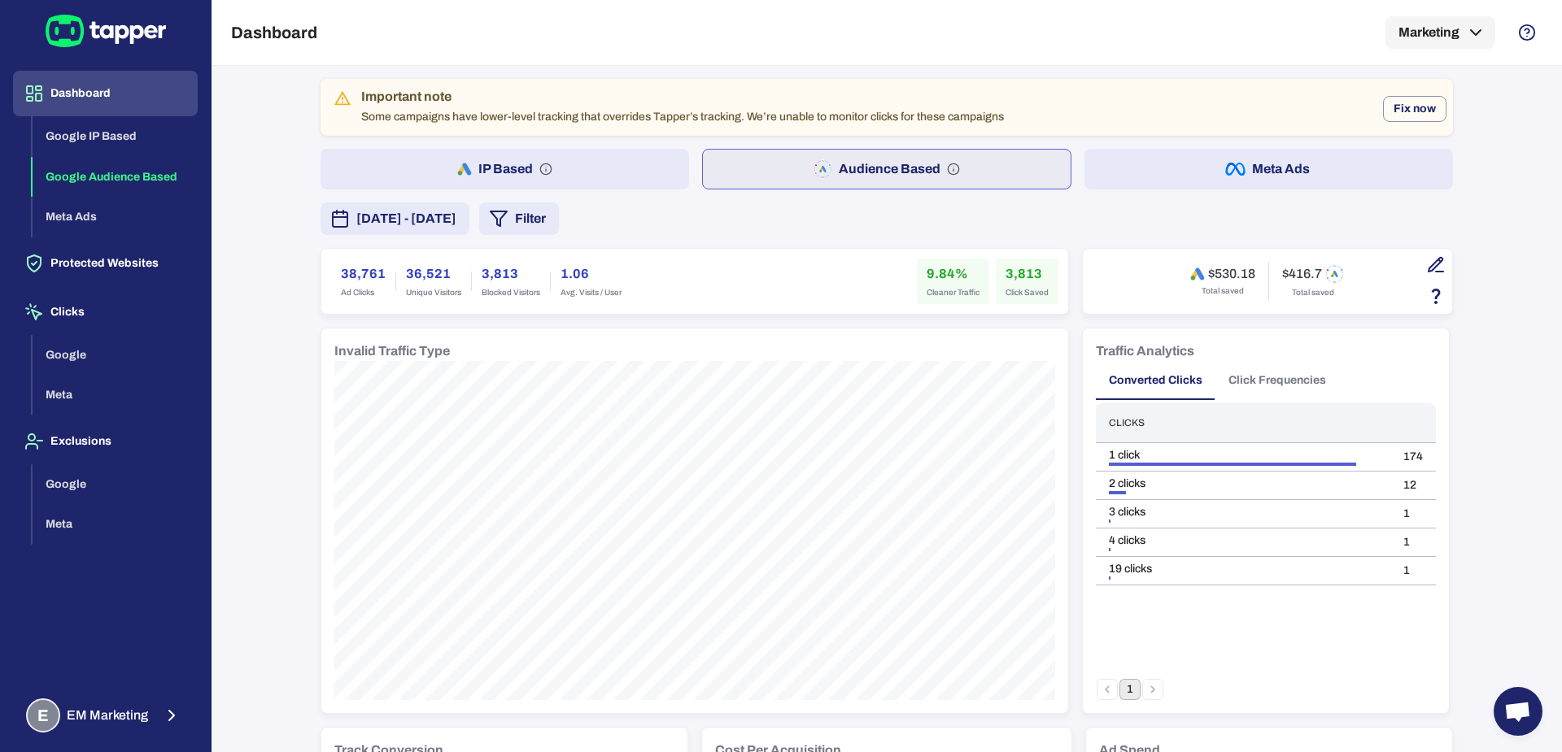
click at [264, 495] on div "Campaign type ​ Equals to ** ​ Display Search Video Performance Max ​ Demand Ge…" at bounding box center [781, 376] width 1562 height 752
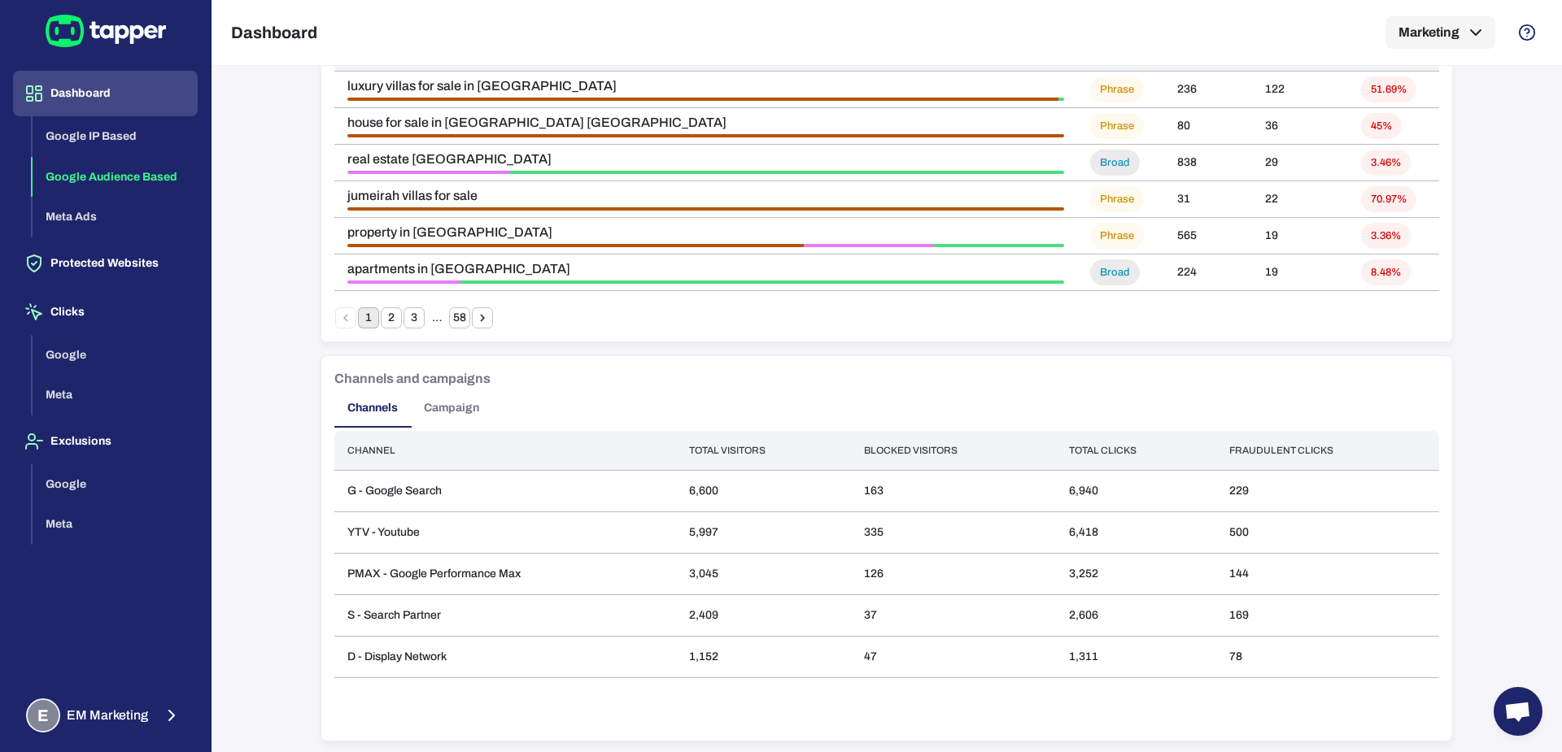
click at [444, 412] on button "Campaign" at bounding box center [451, 408] width 81 height 39
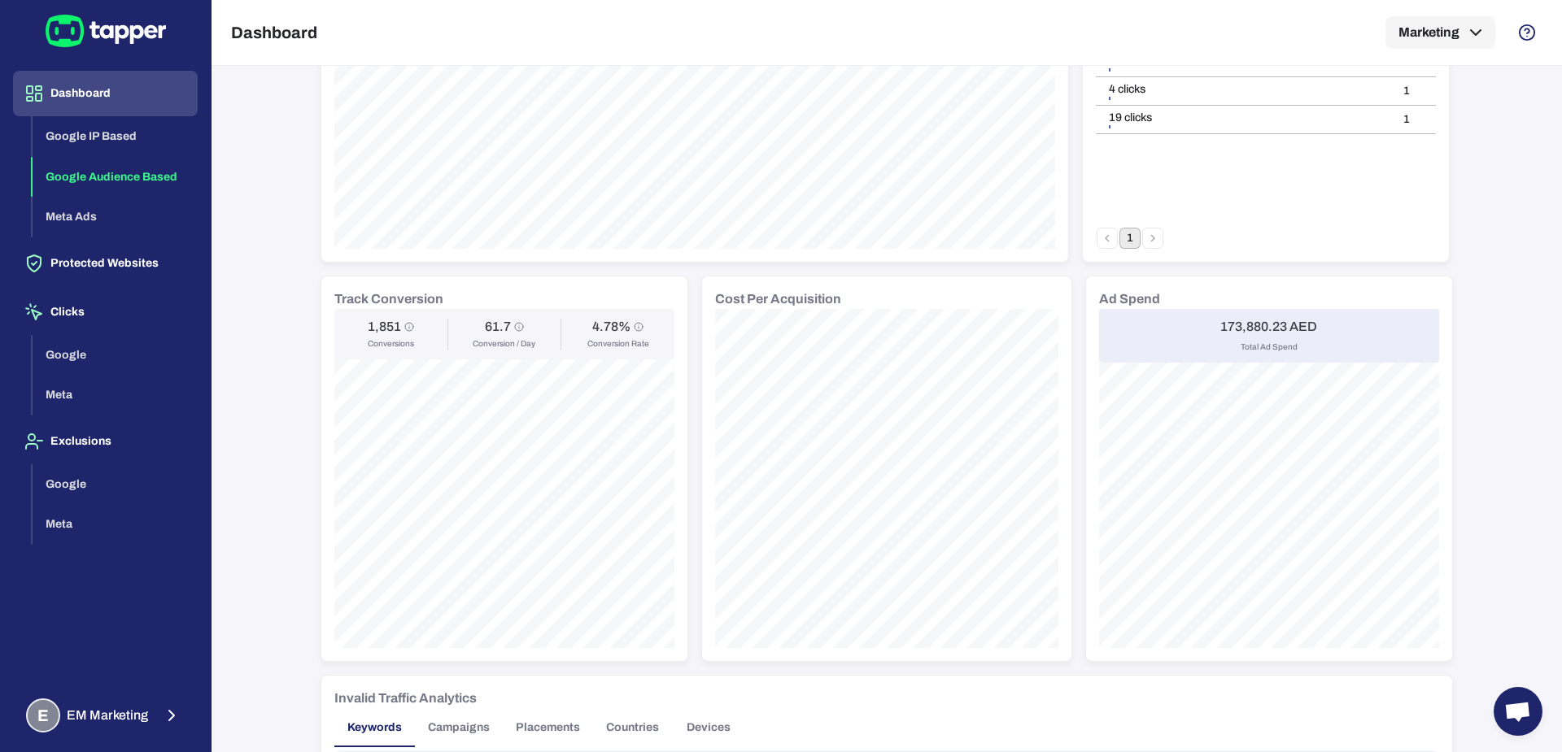
scroll to position [0, 0]
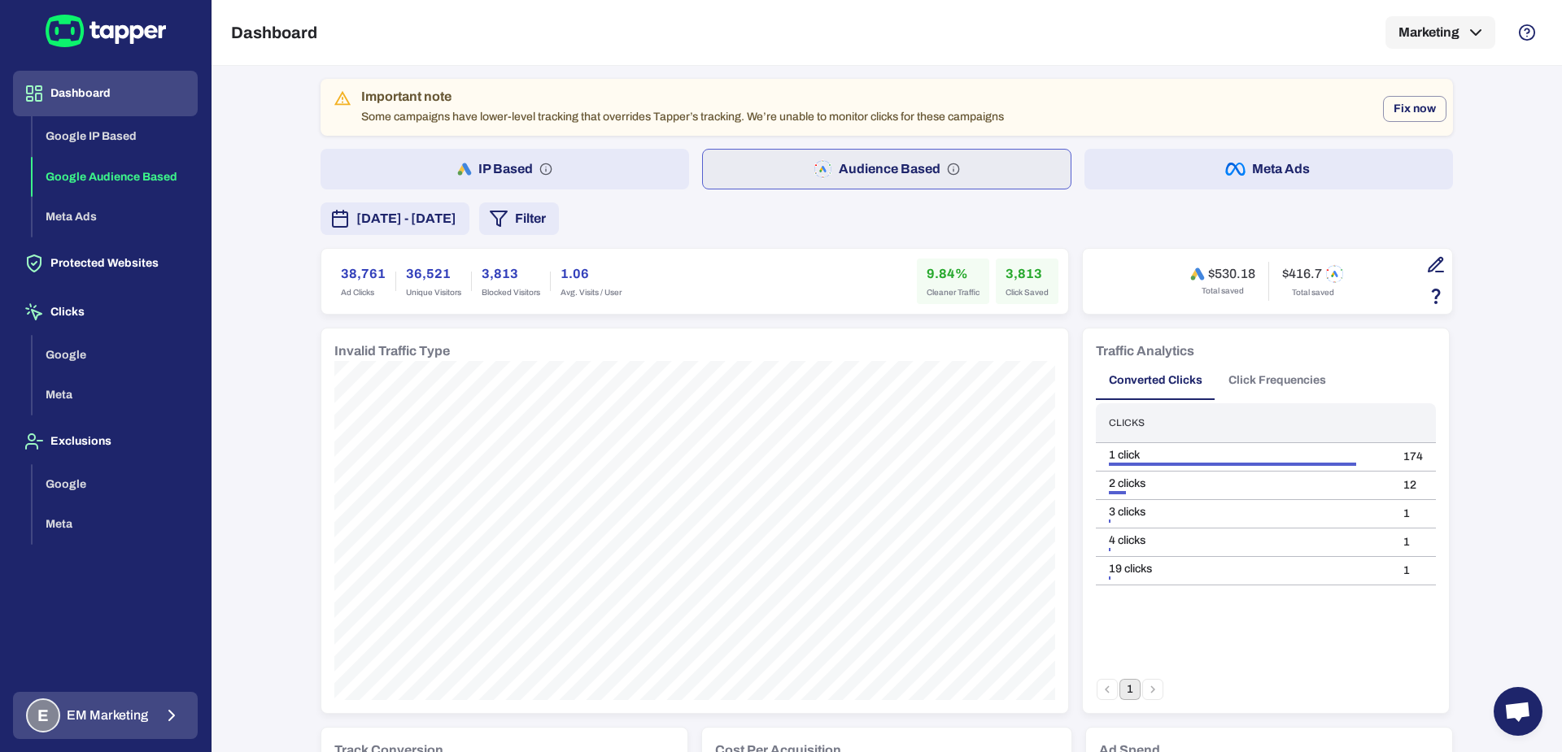
click at [155, 694] on button "E EM Marketing" at bounding box center [105, 715] width 185 height 47
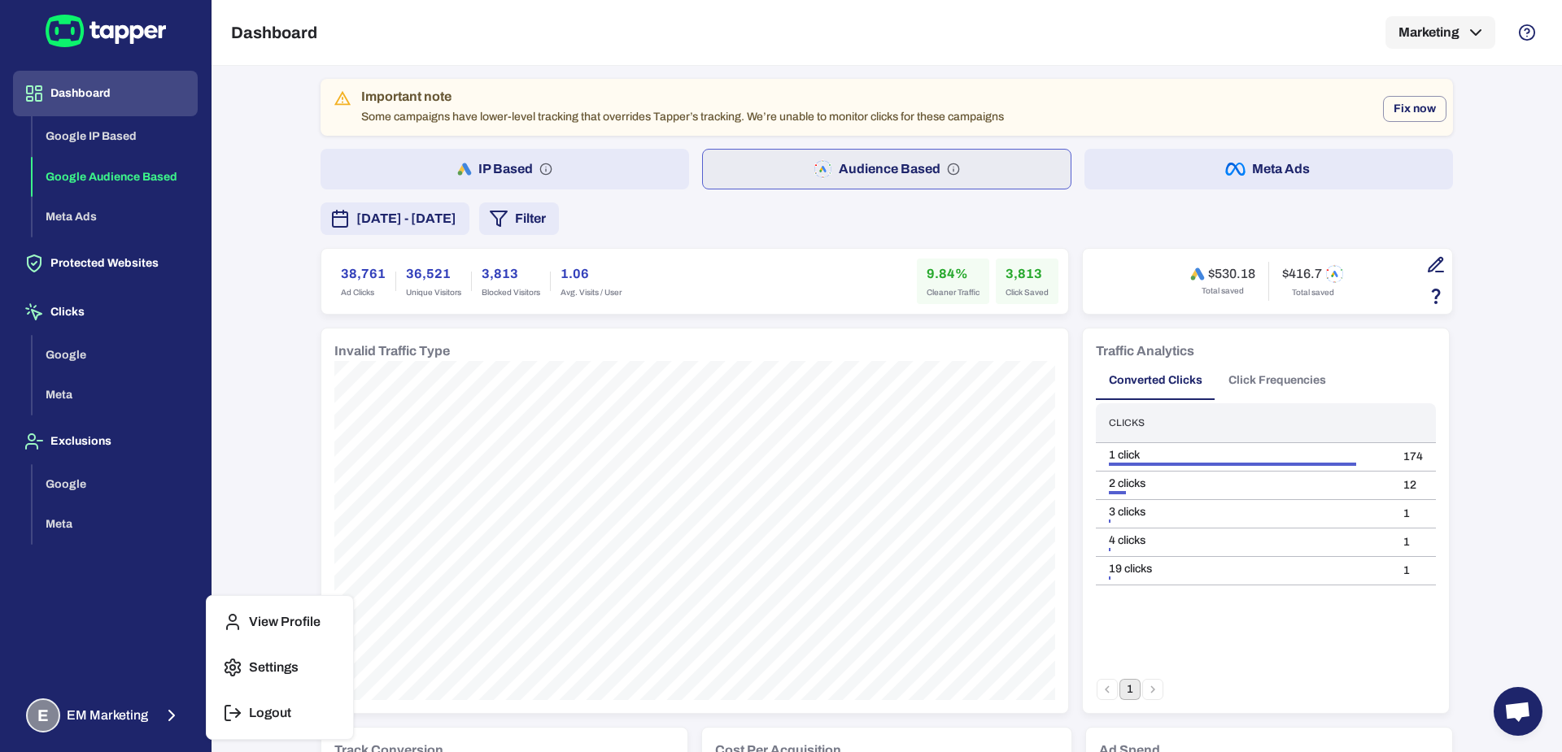
click at [259, 709] on p "Logout" at bounding box center [270, 713] width 42 height 16
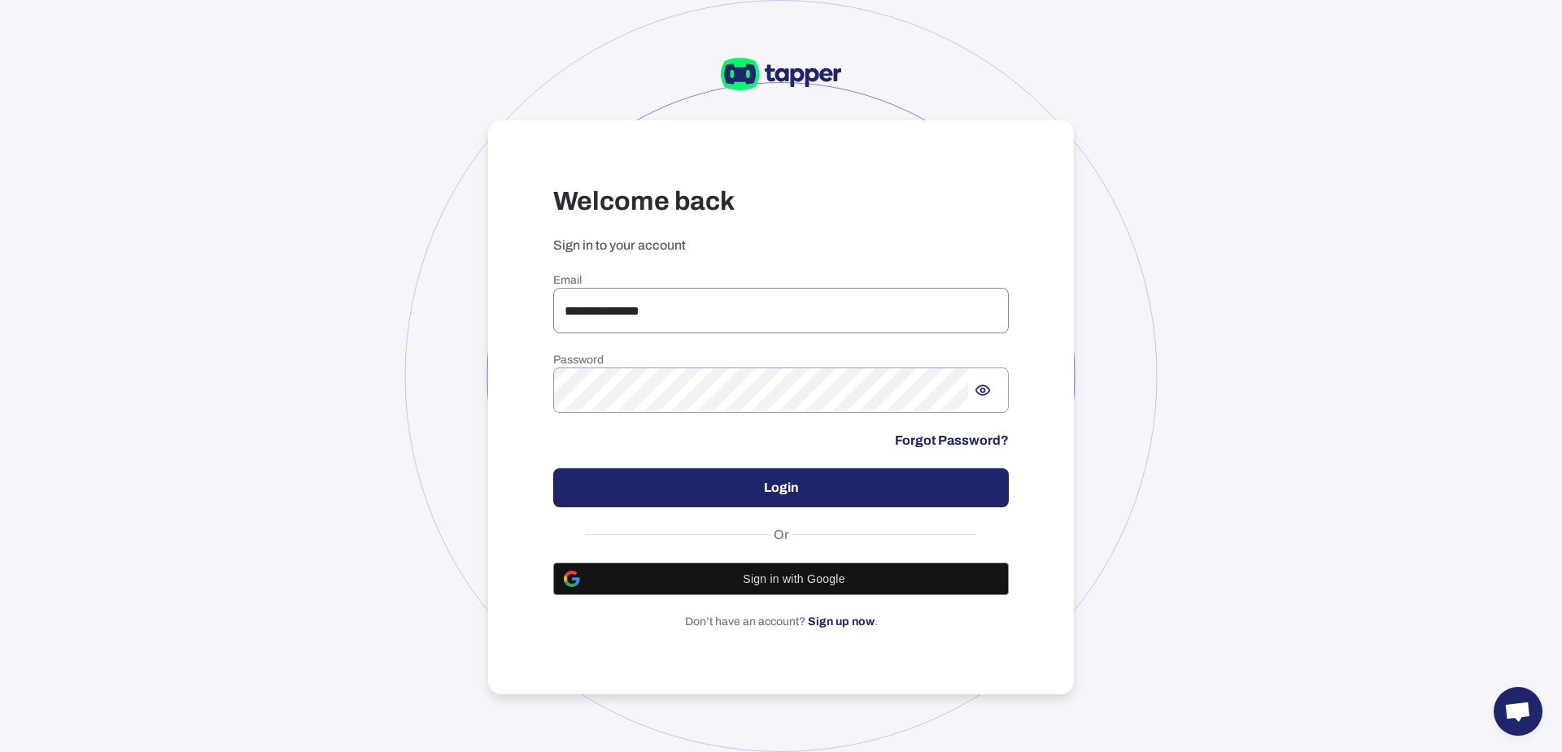
click at [606, 304] on input "**********" at bounding box center [781, 311] width 456 height 46
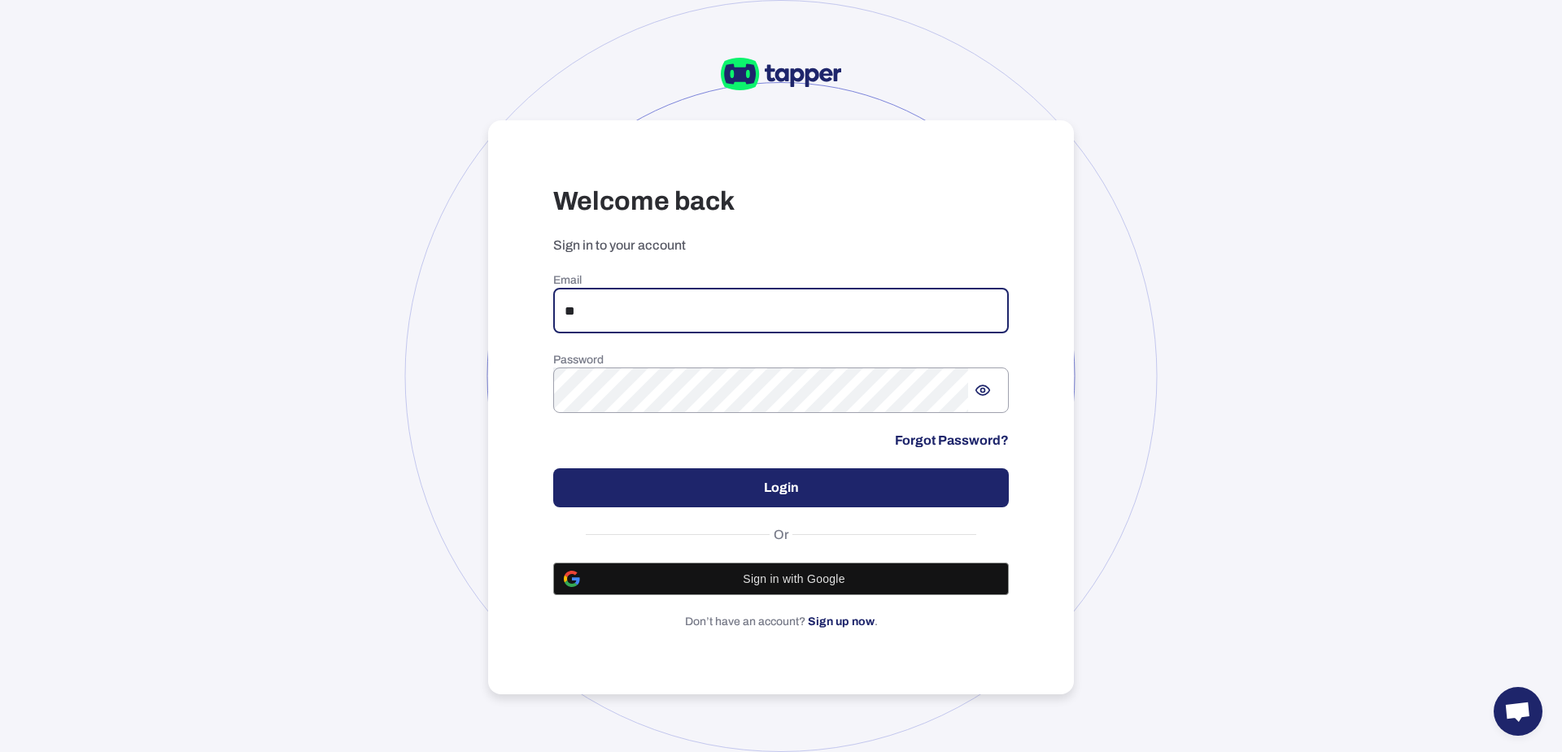
type input "*"
type input "**********"
click at [721, 495] on button "Login" at bounding box center [781, 488] width 456 height 39
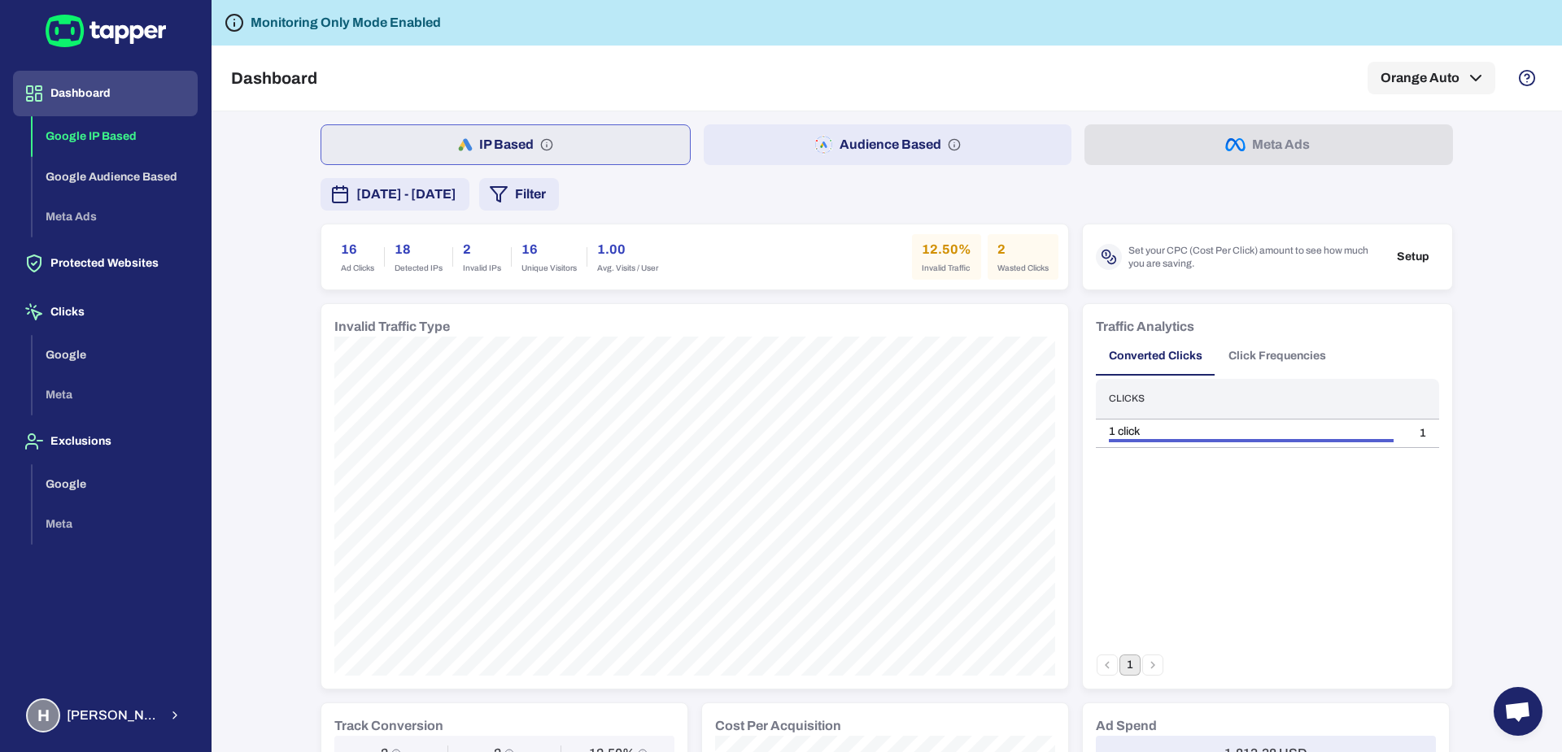
click at [442, 194] on span "October 2, 2025 - October 8, 2025" at bounding box center [406, 195] width 100 height 20
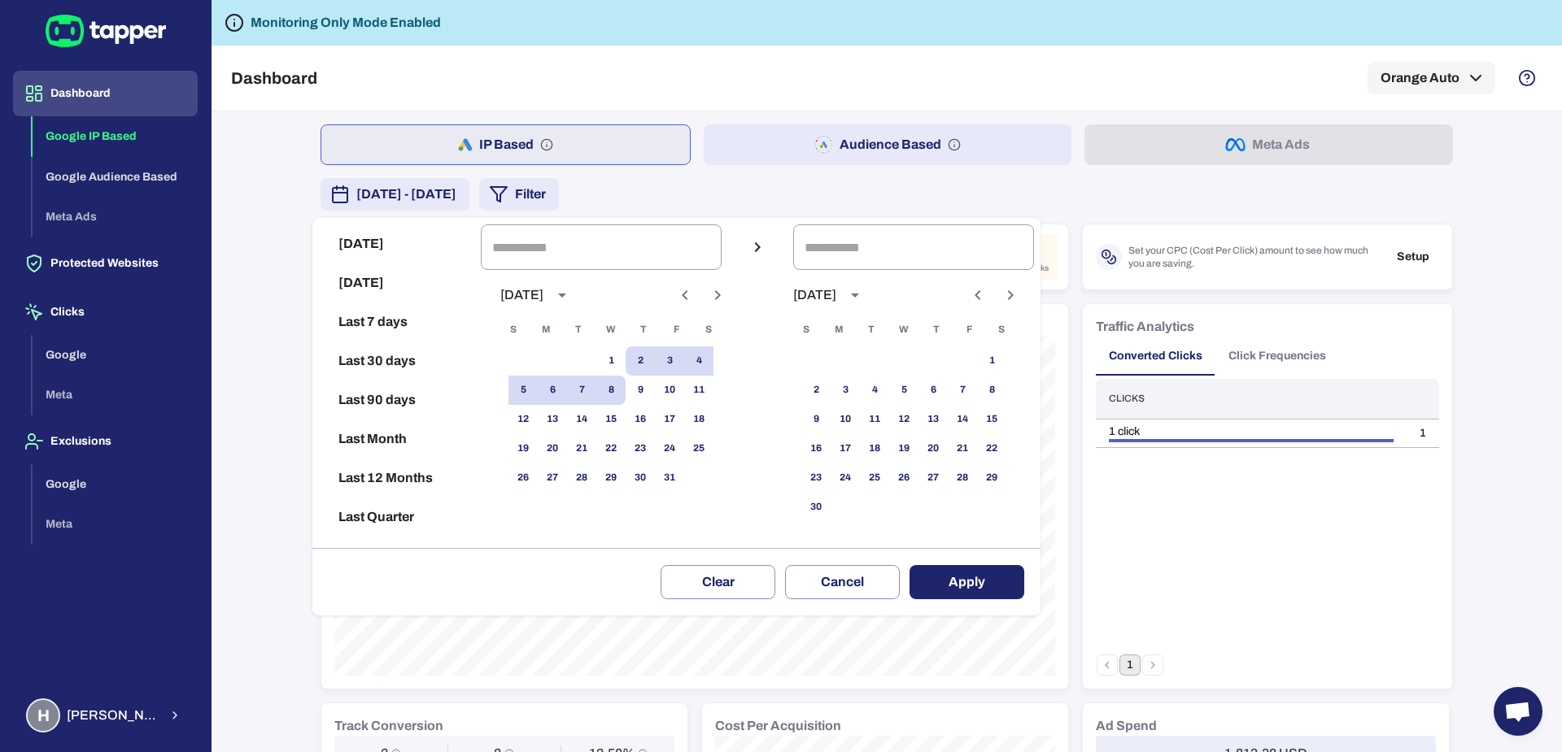
click at [316, 639] on div at bounding box center [781, 376] width 1562 height 752
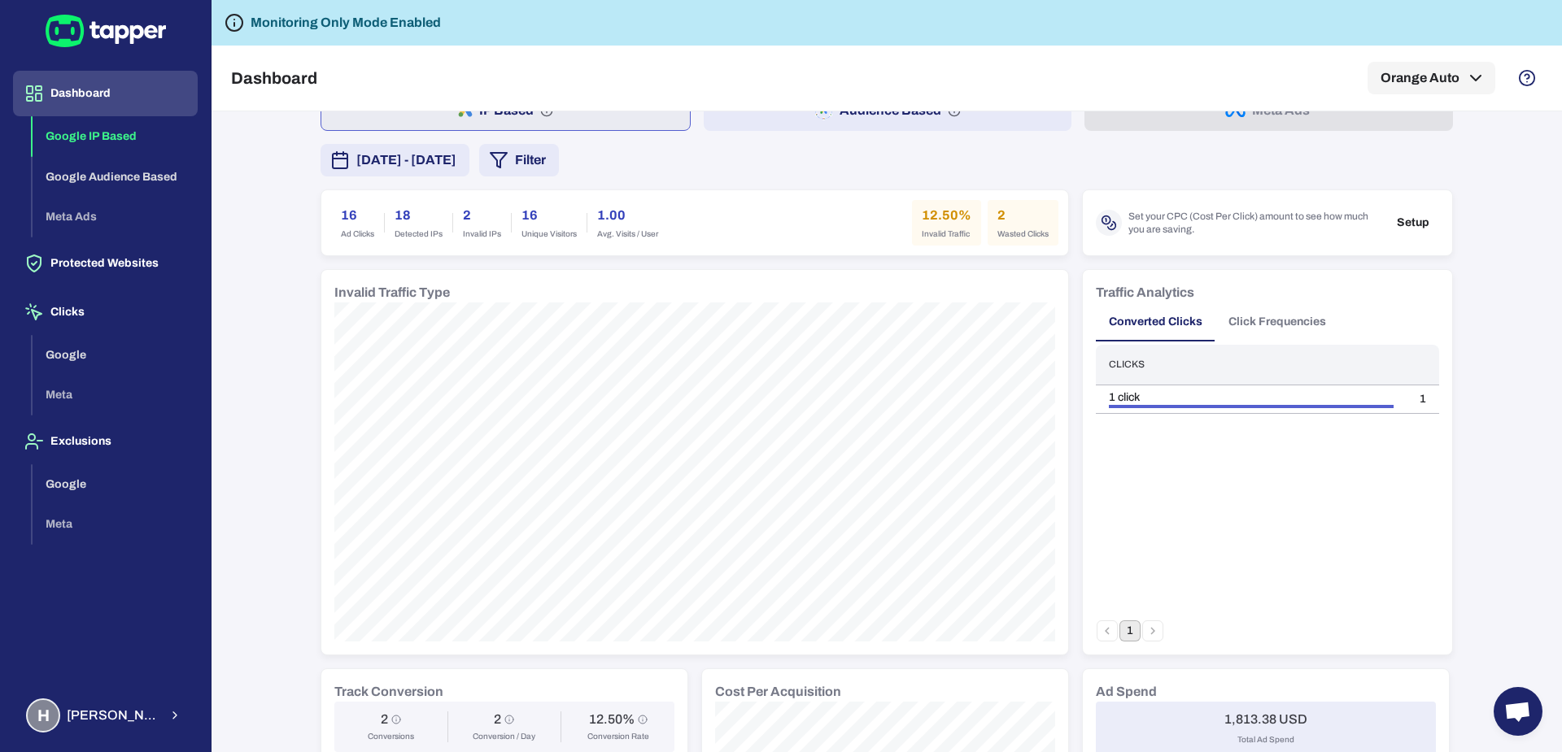
scroll to position [14, 0]
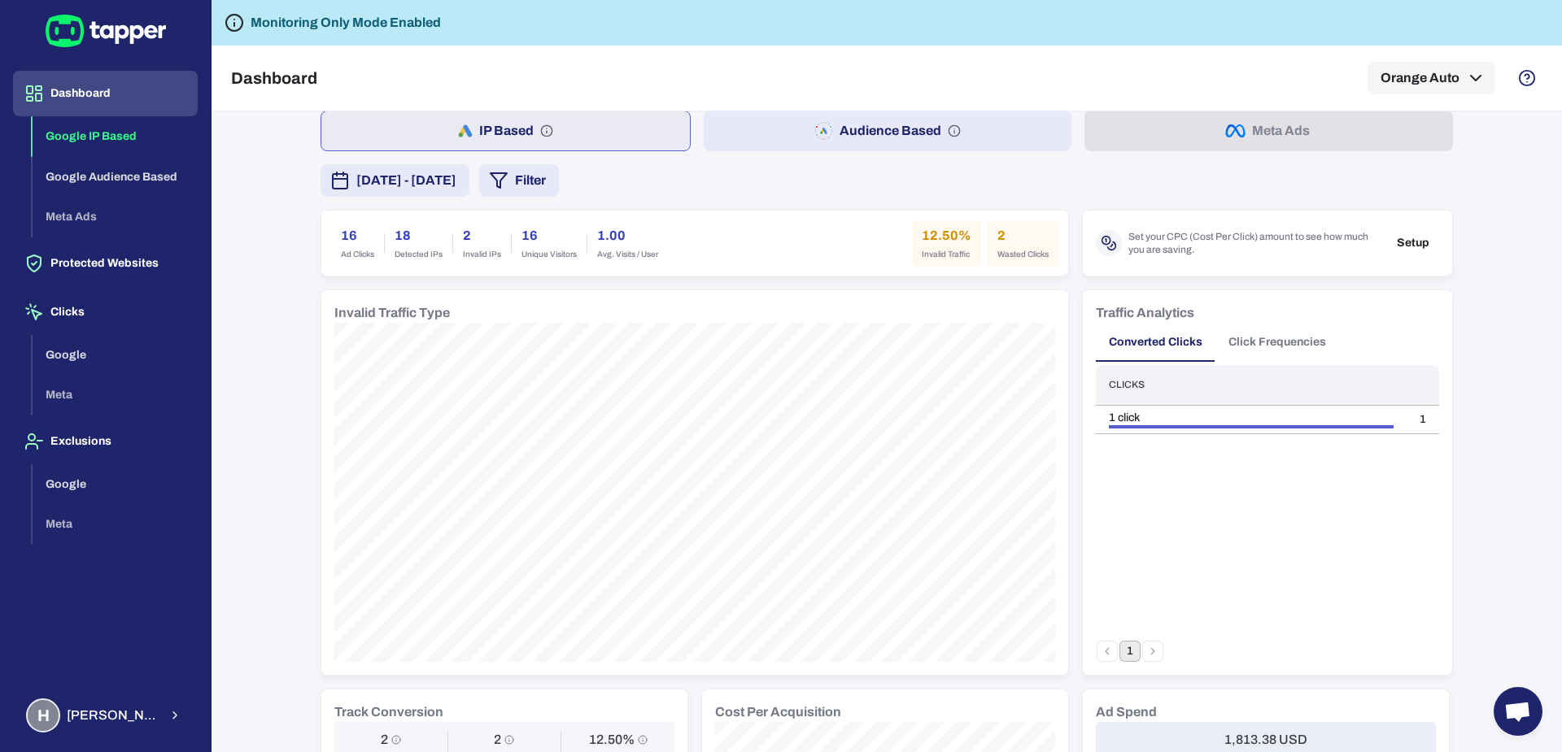
click at [726, 133] on button "Audience Based" at bounding box center [888, 131] width 369 height 41
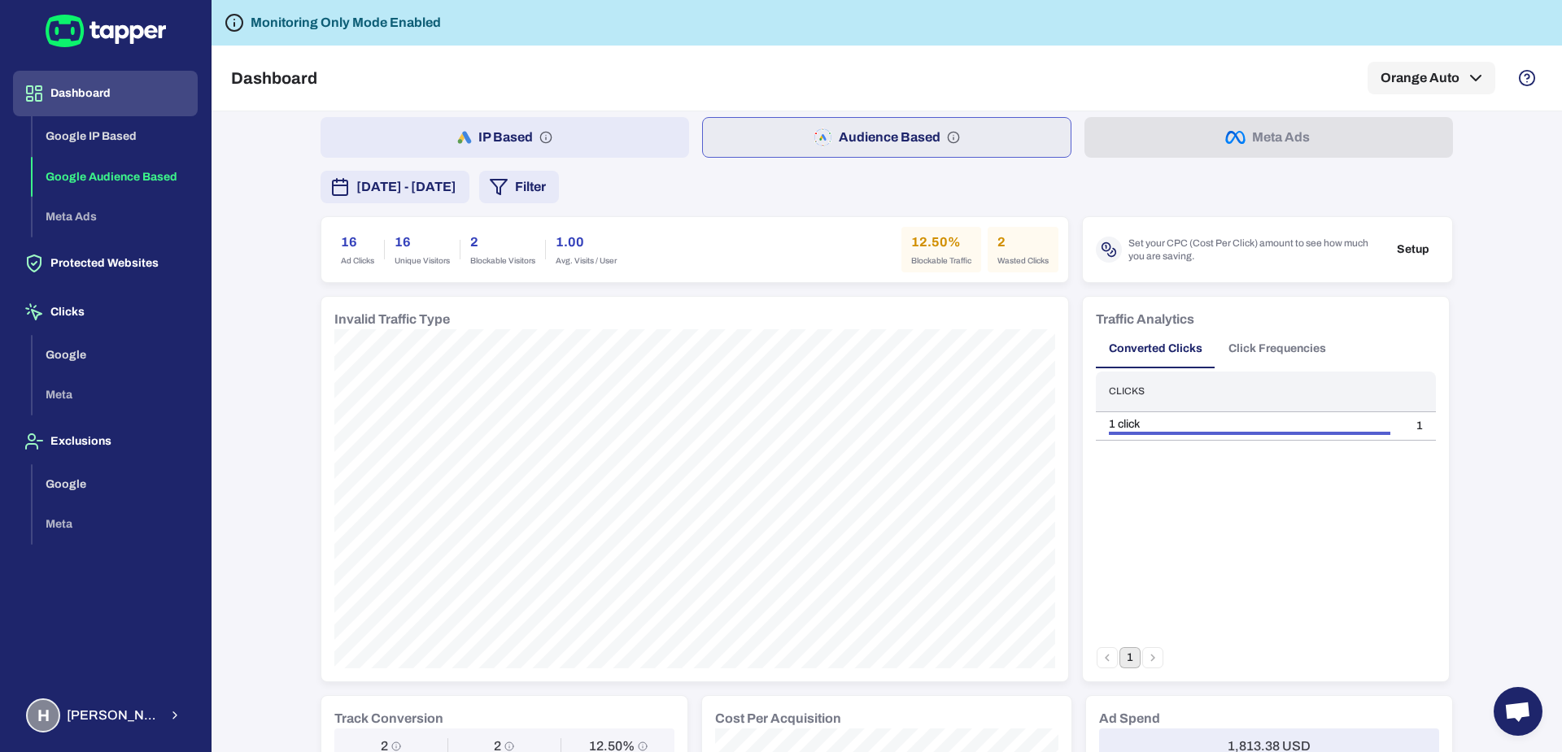
scroll to position [3, 0]
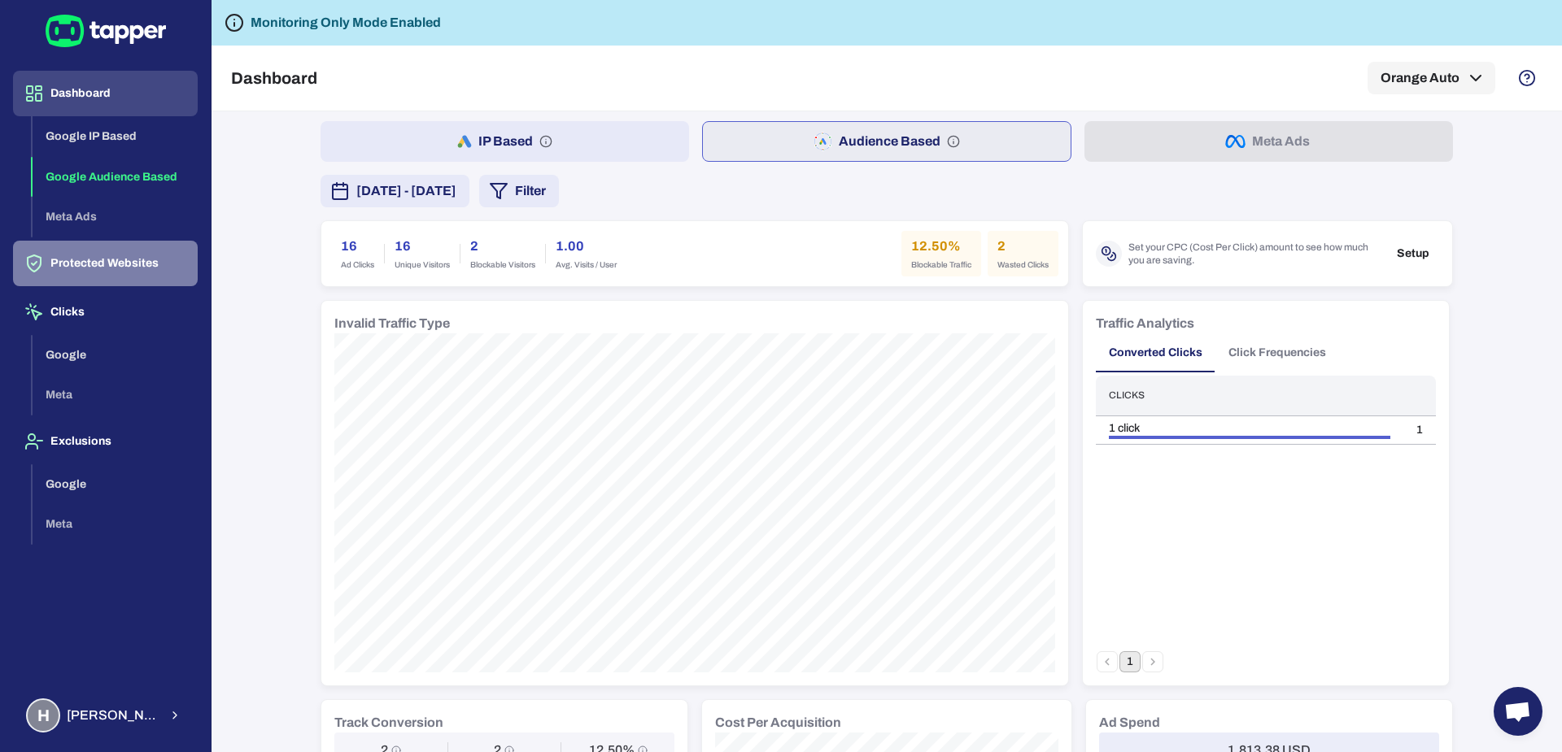
click at [59, 266] on button "Protected Websites" at bounding box center [105, 264] width 185 height 46
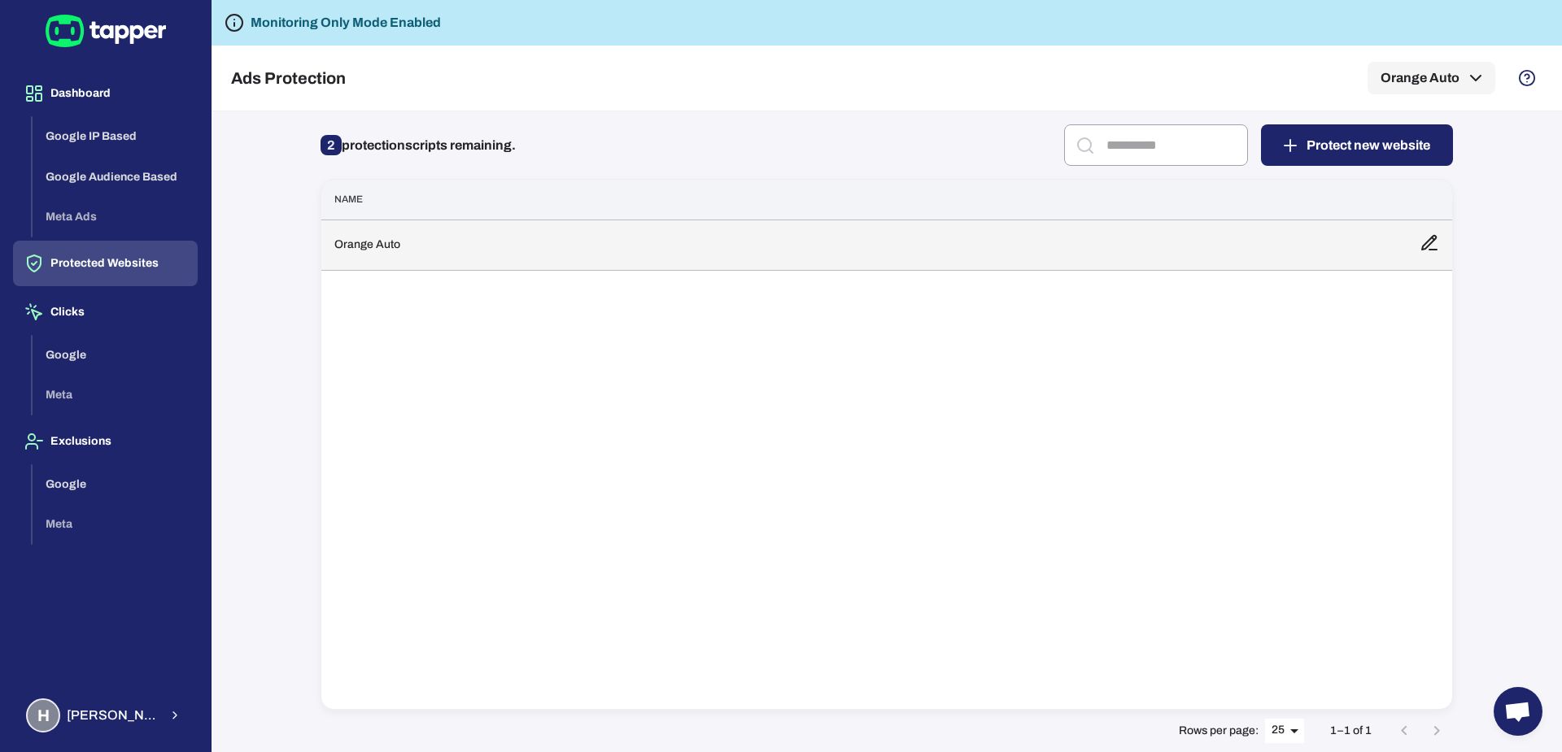
click at [446, 234] on td "Orange Auto" at bounding box center [863, 245] width 1085 height 50
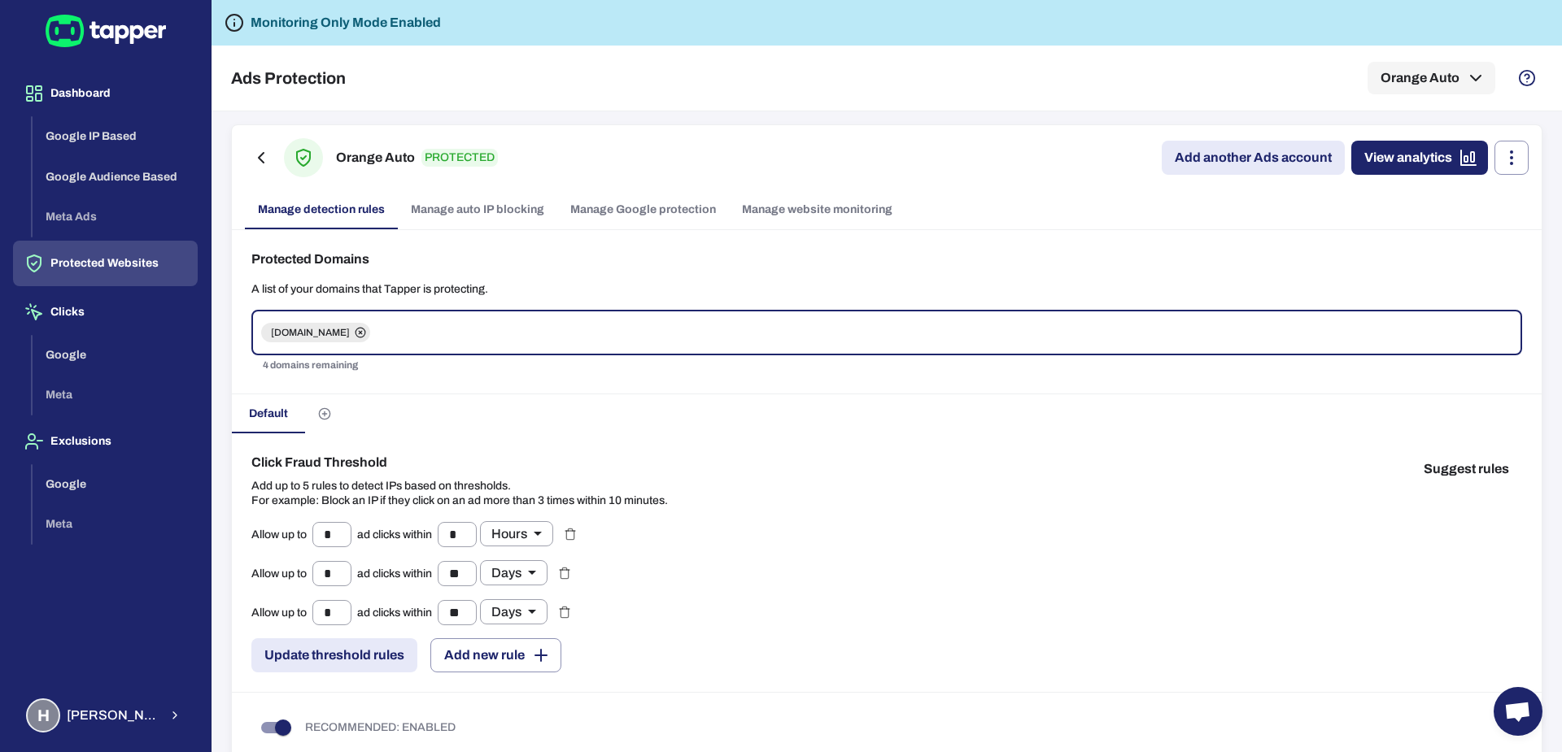
type input "*"
click at [603, 216] on link "Manage Google protection" at bounding box center [643, 209] width 172 height 39
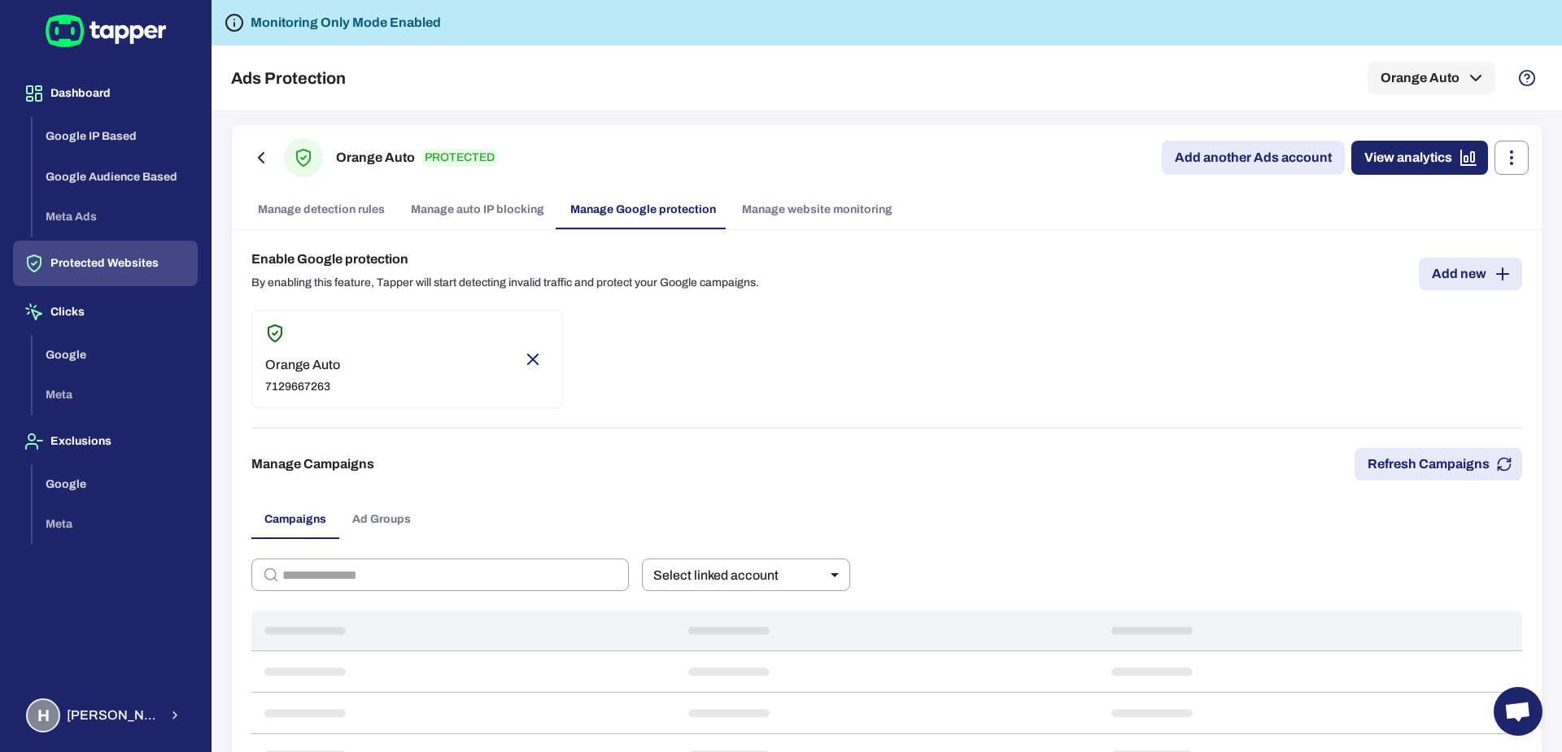
type input "**"
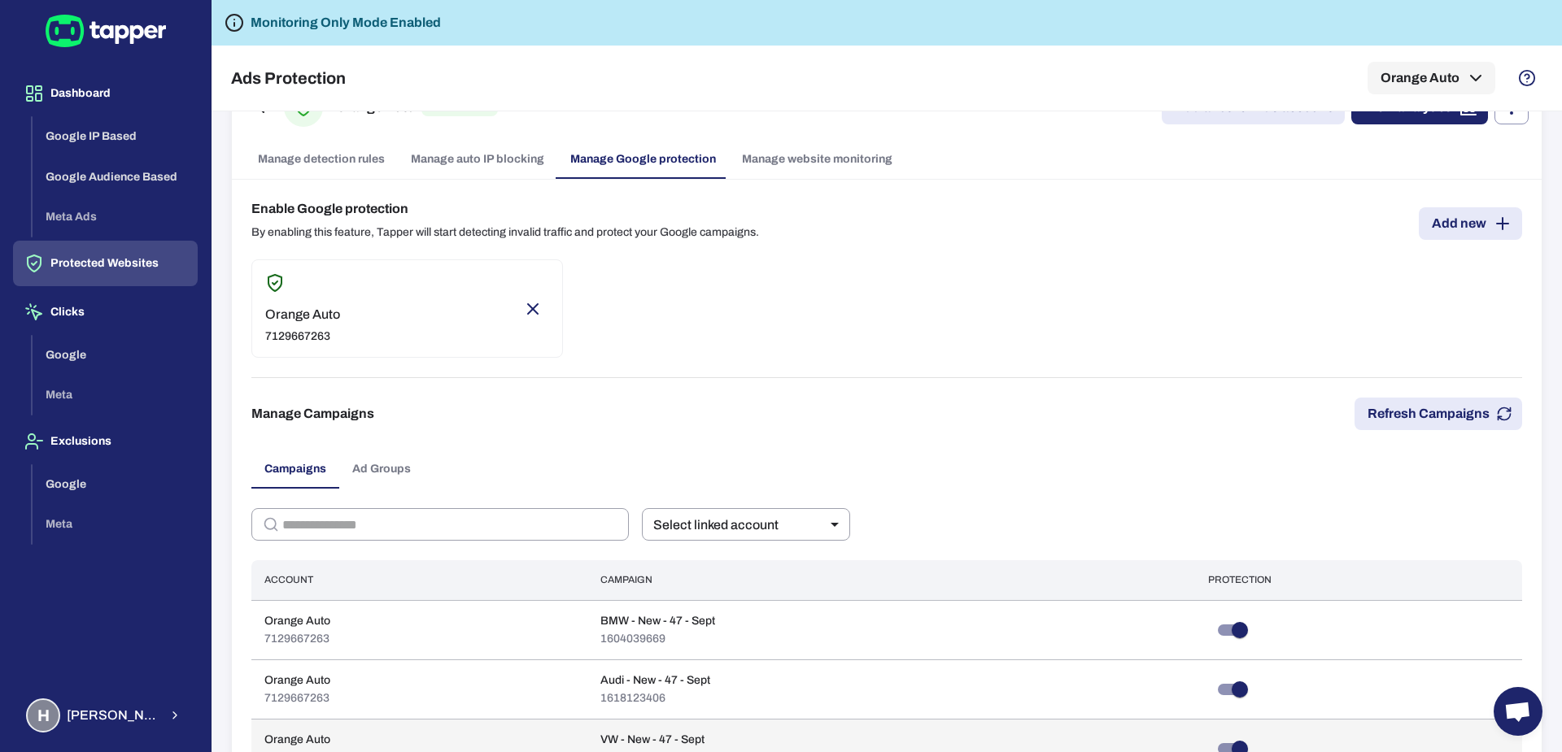
scroll to position [53, 0]
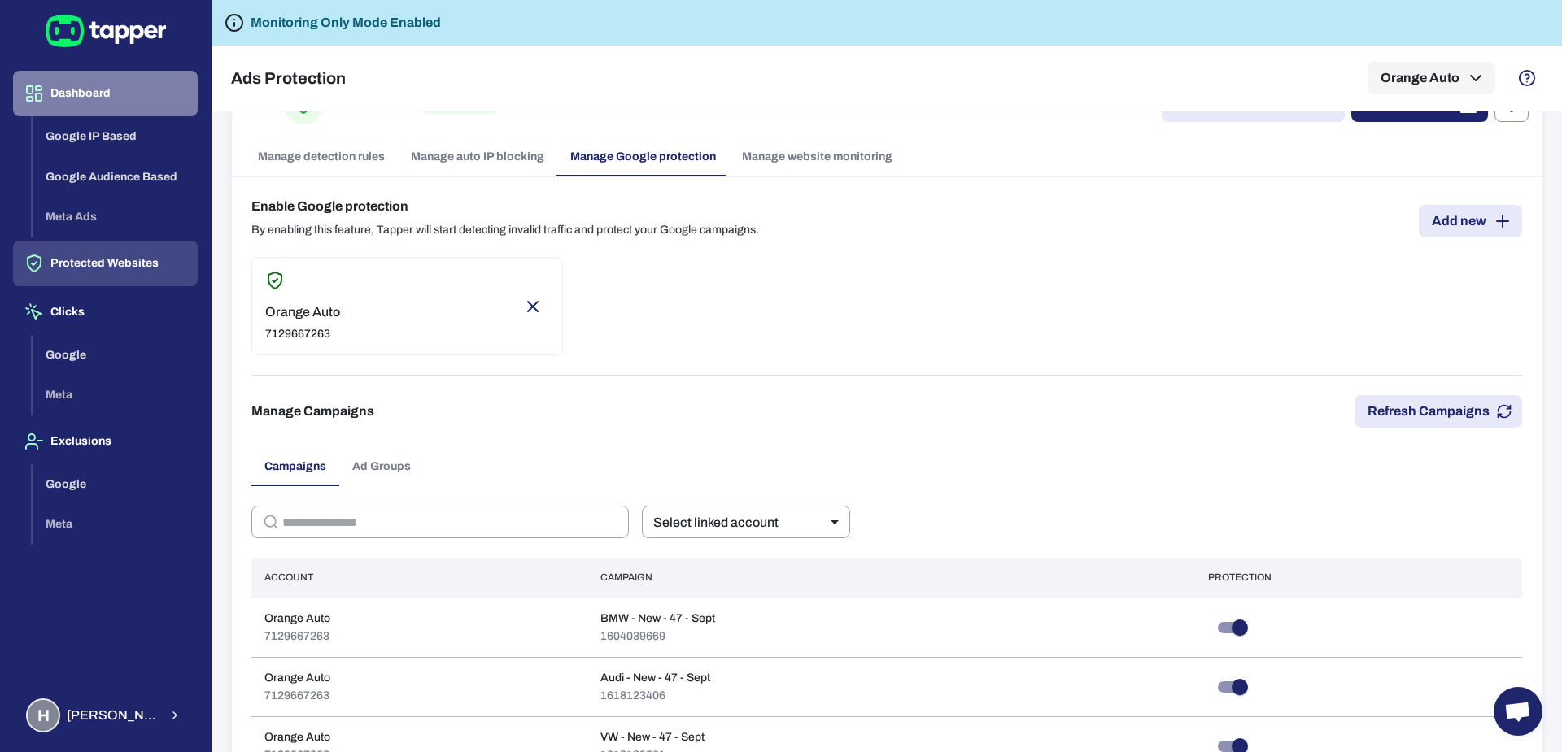
click at [89, 89] on button "Dashboard" at bounding box center [105, 94] width 185 height 46
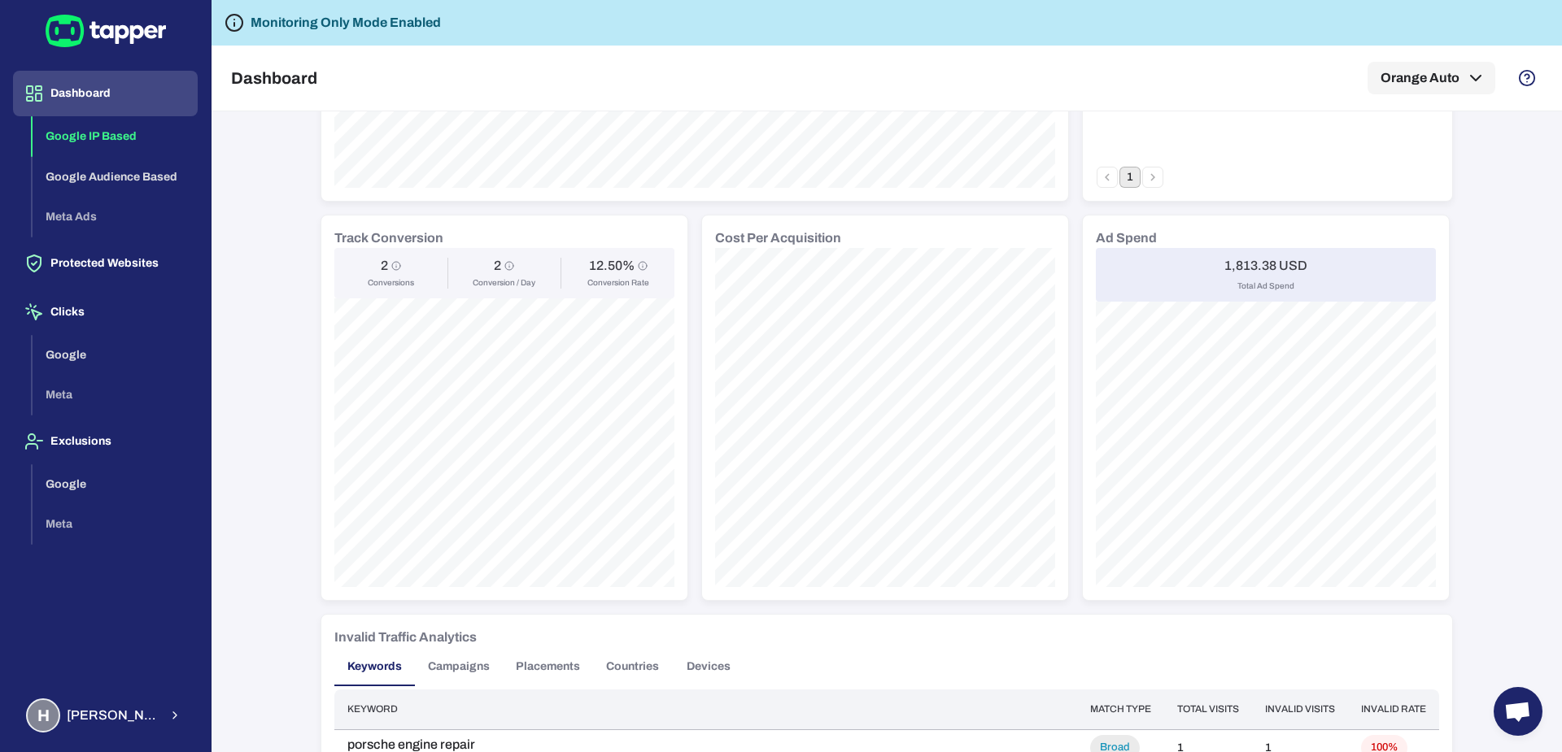
scroll to position [477, 0]
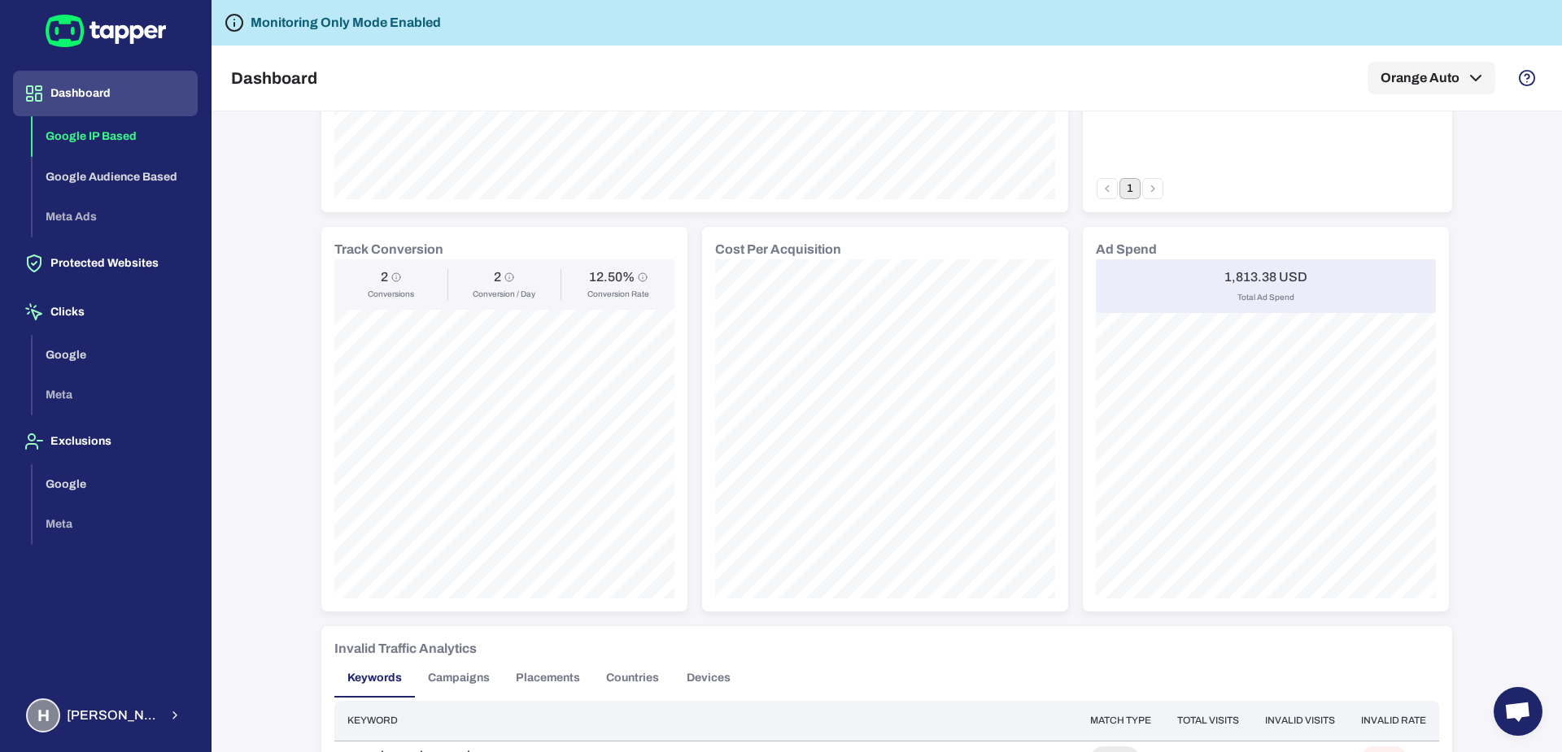
click at [1209, 267] on div "1,813.38 USD Total Ad Spend" at bounding box center [1266, 286] width 340 height 54
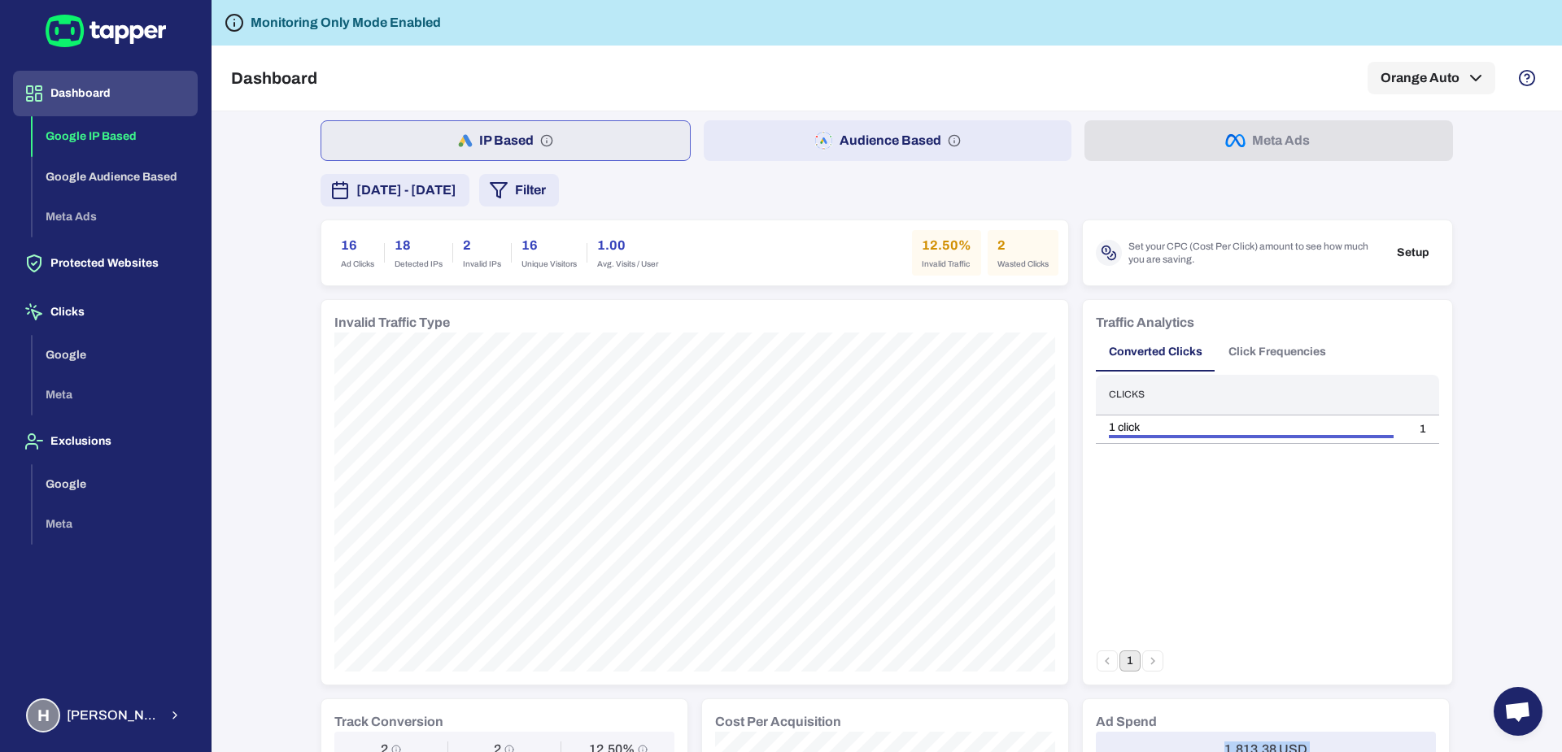
scroll to position [3, 0]
